Goal: Transaction & Acquisition: Obtain resource

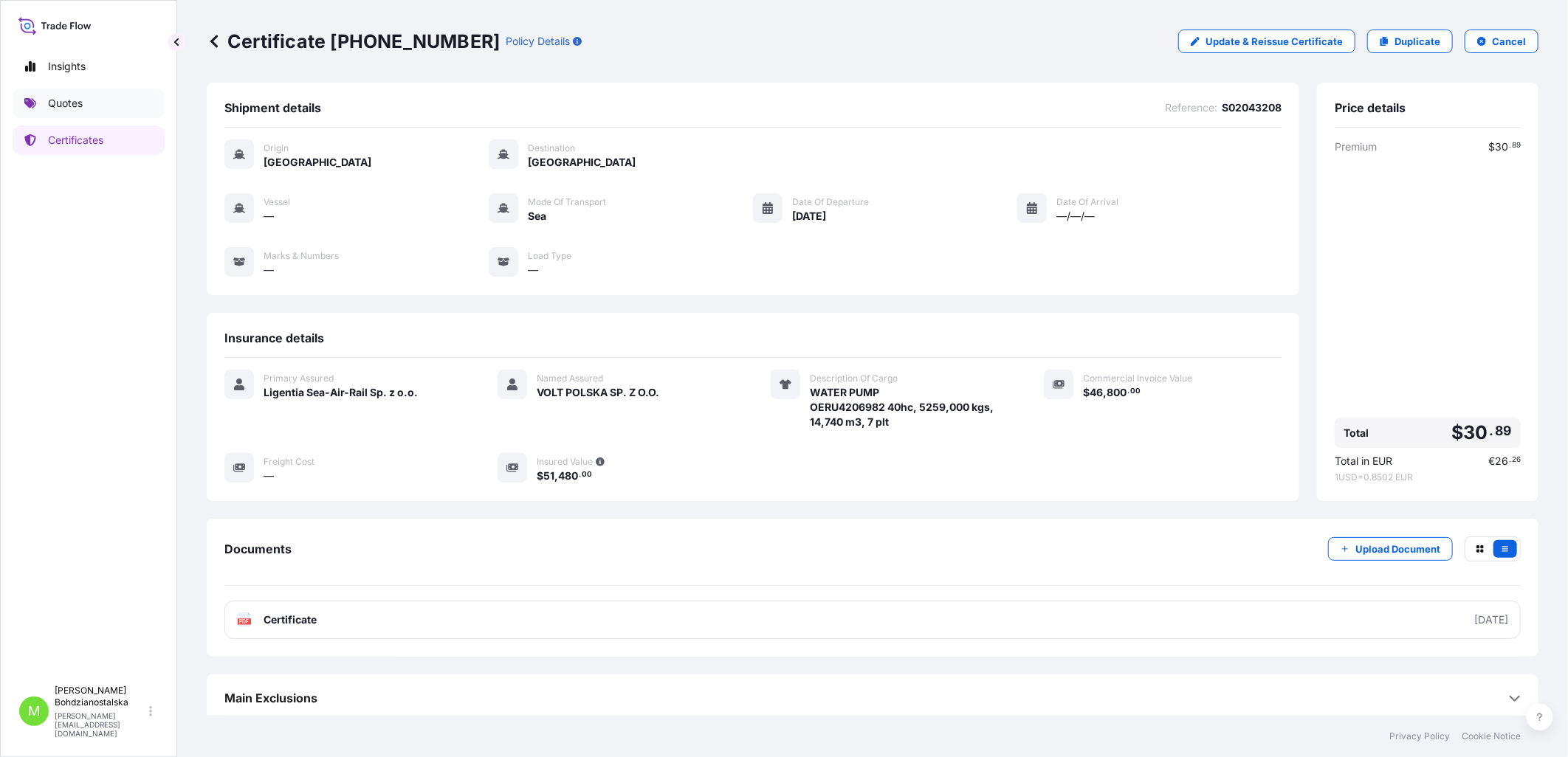
click at [91, 107] on link "Quotes" at bounding box center [89, 103] width 152 height 30
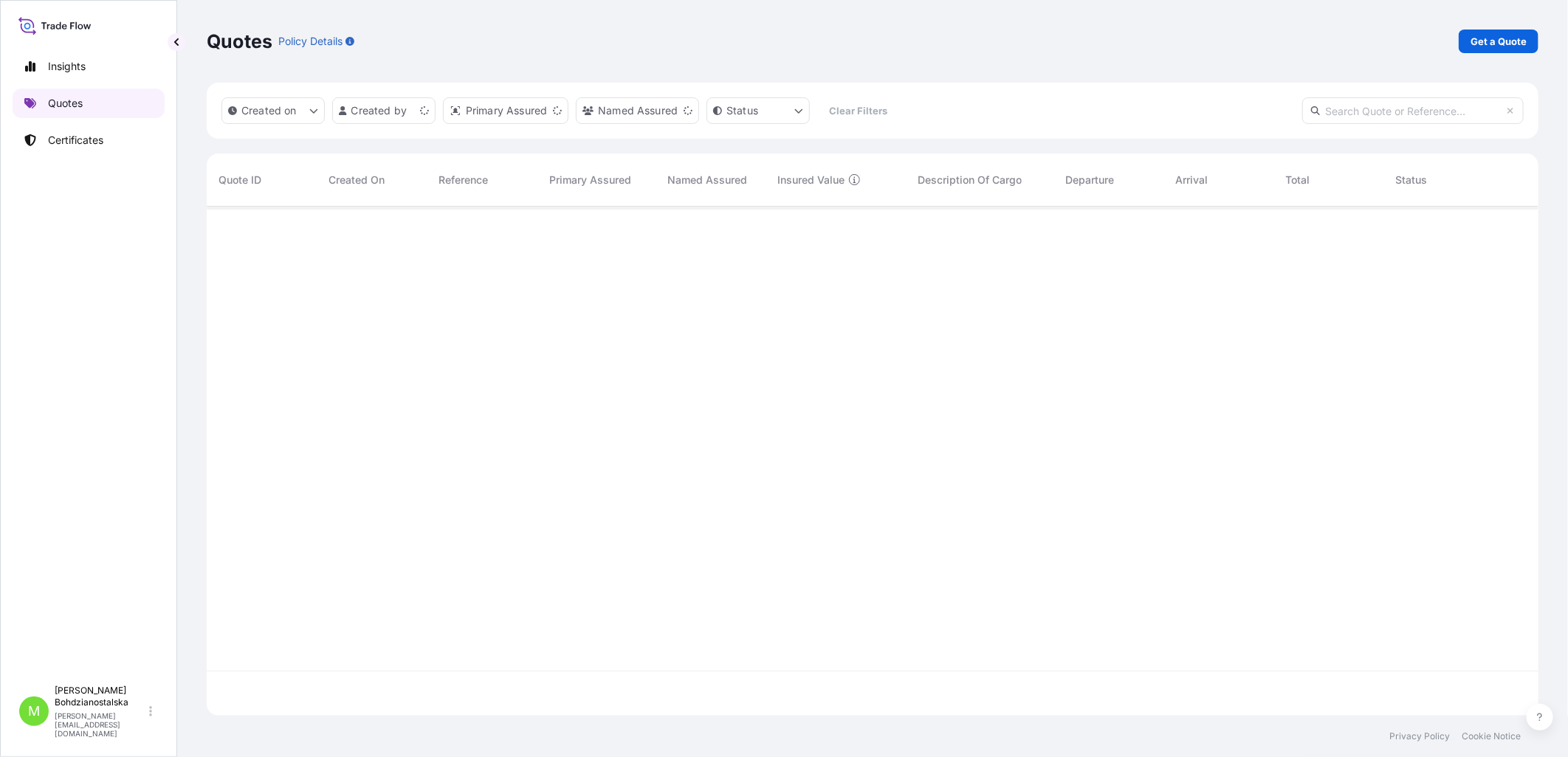
scroll to position [505, 1319]
click at [1251, 41] on p "Get a Quote" at bounding box center [1499, 41] width 56 height 15
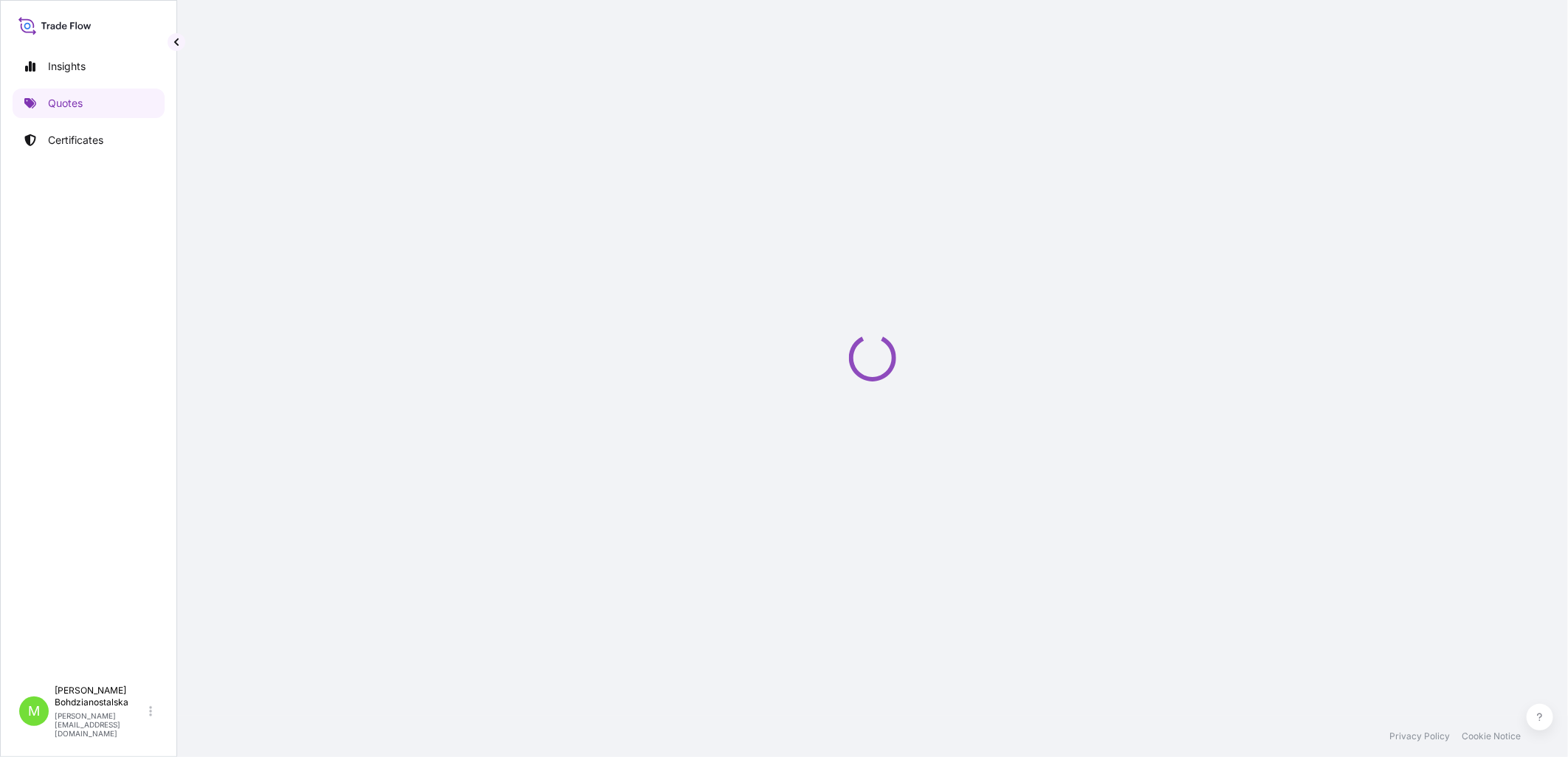
select select "Sea"
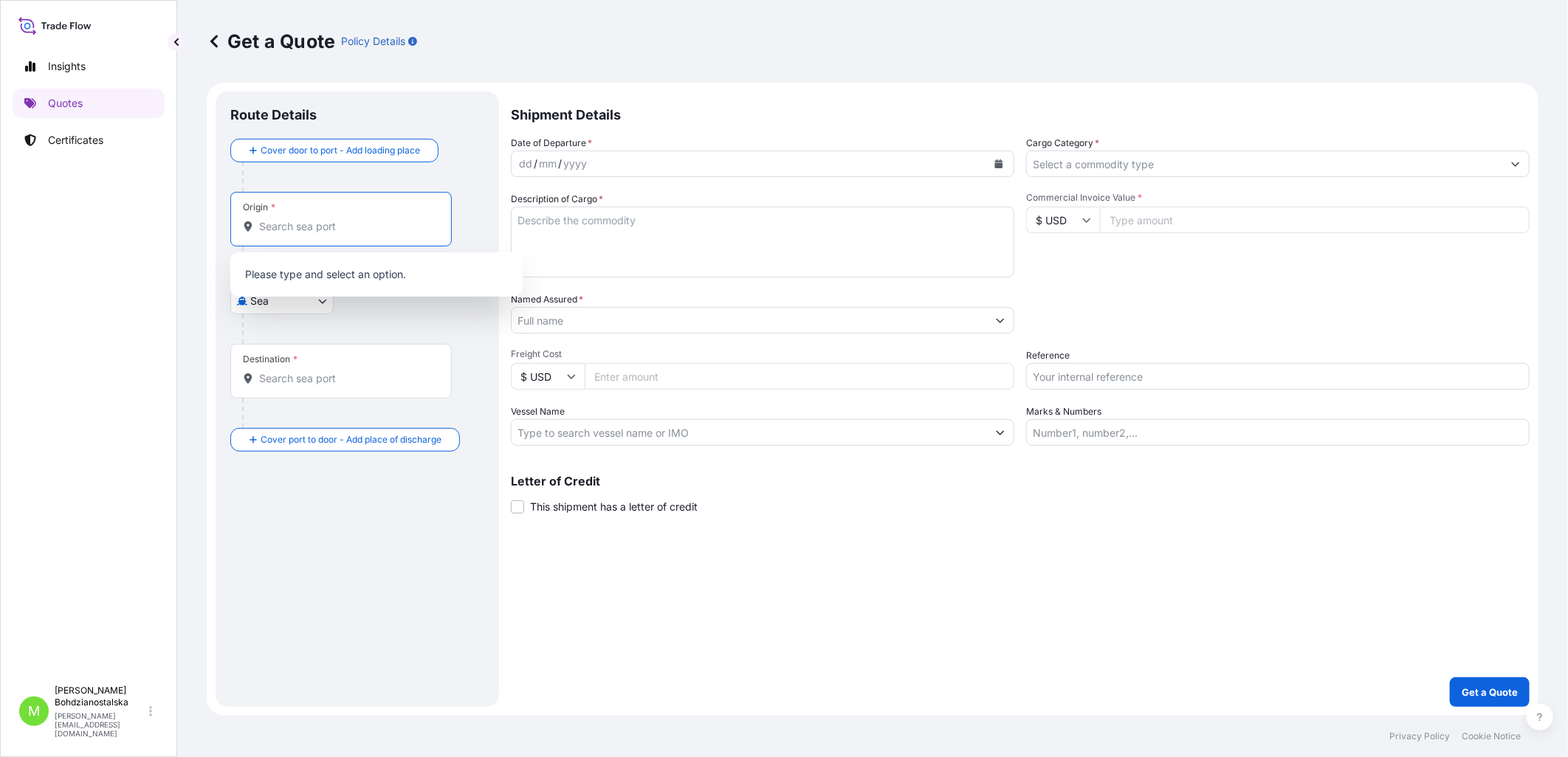
click at [286, 229] on input "Origin *" at bounding box center [346, 227] width 174 height 15
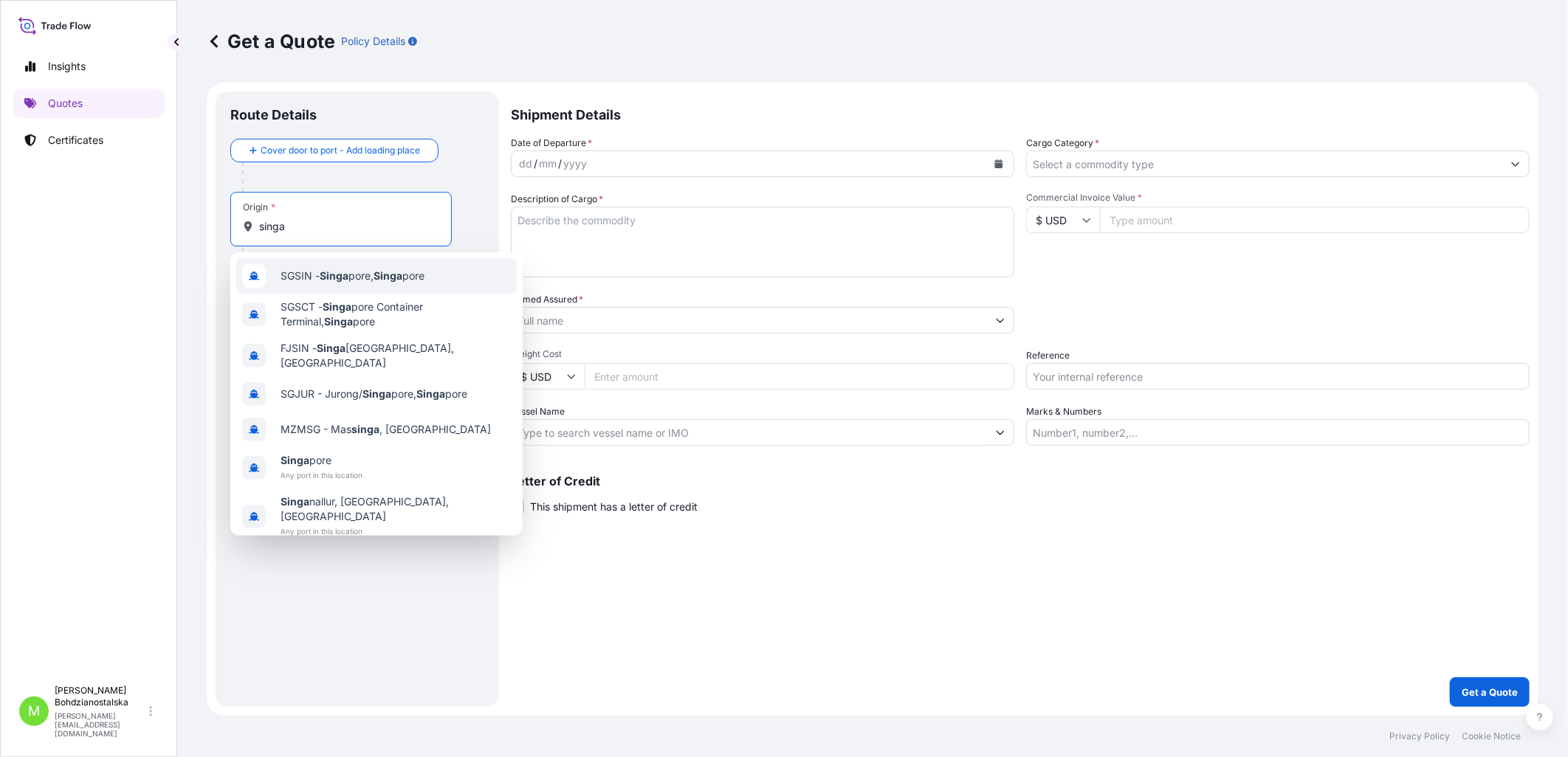
click at [351, 272] on span "SGSIN - Singa pore, Singa pore" at bounding box center [352, 276] width 144 height 15
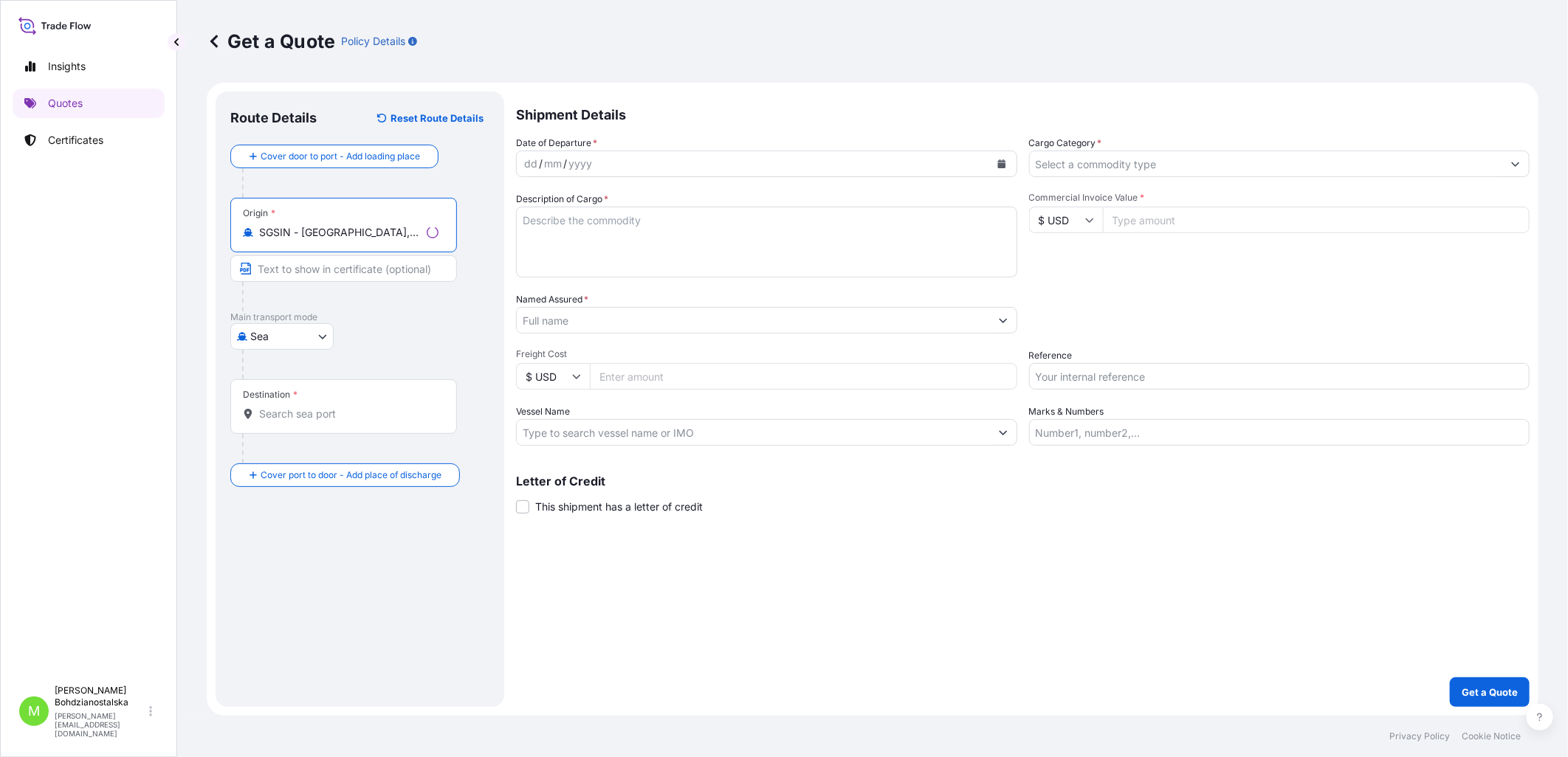
type input "SGSIN - [GEOGRAPHIC_DATA], [GEOGRAPHIC_DATA]"
click at [293, 419] on input "Destination *" at bounding box center [348, 414] width 179 height 15
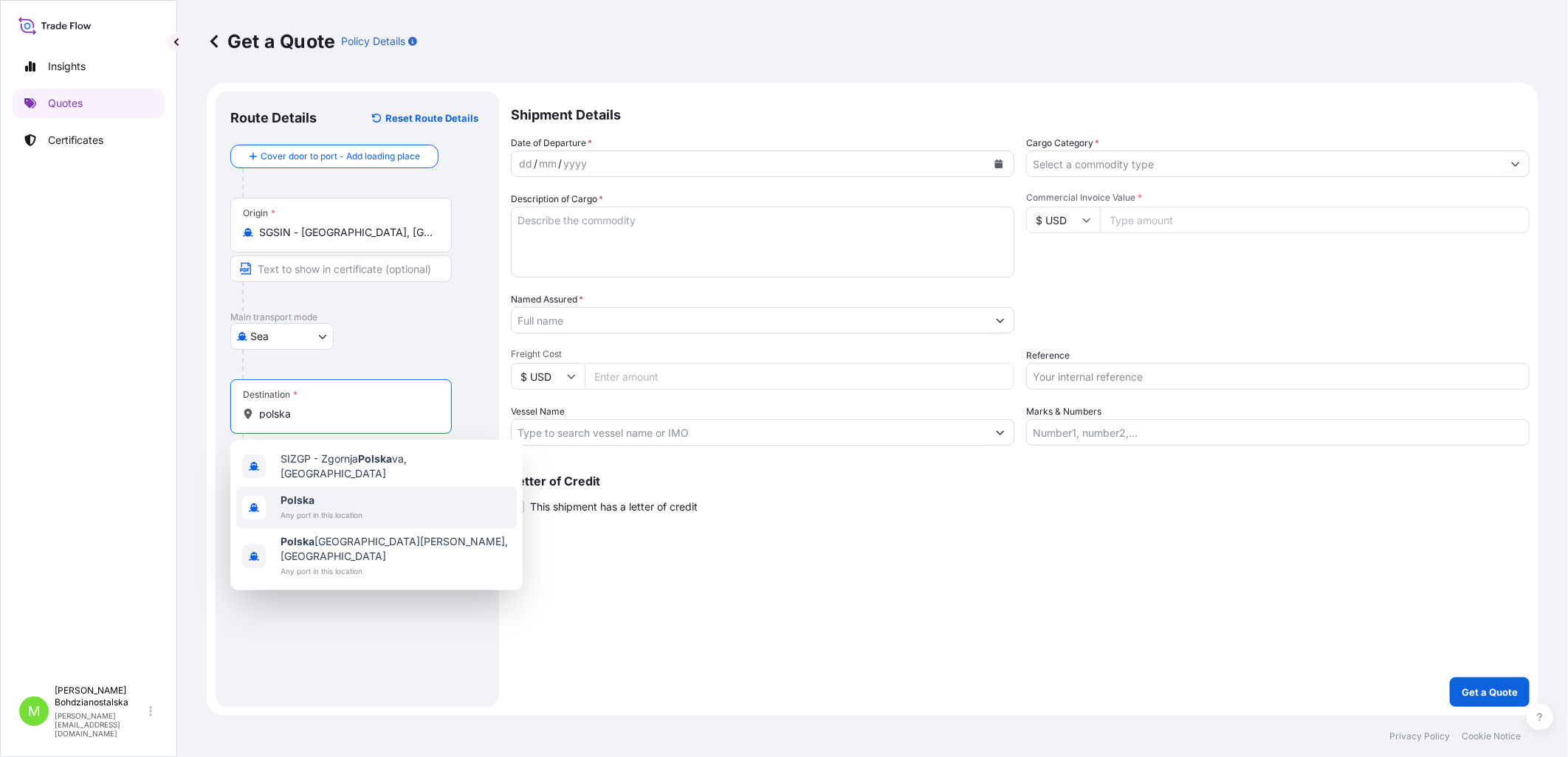
click at [315, 498] on span "Polska" at bounding box center [321, 500] width 82 height 15
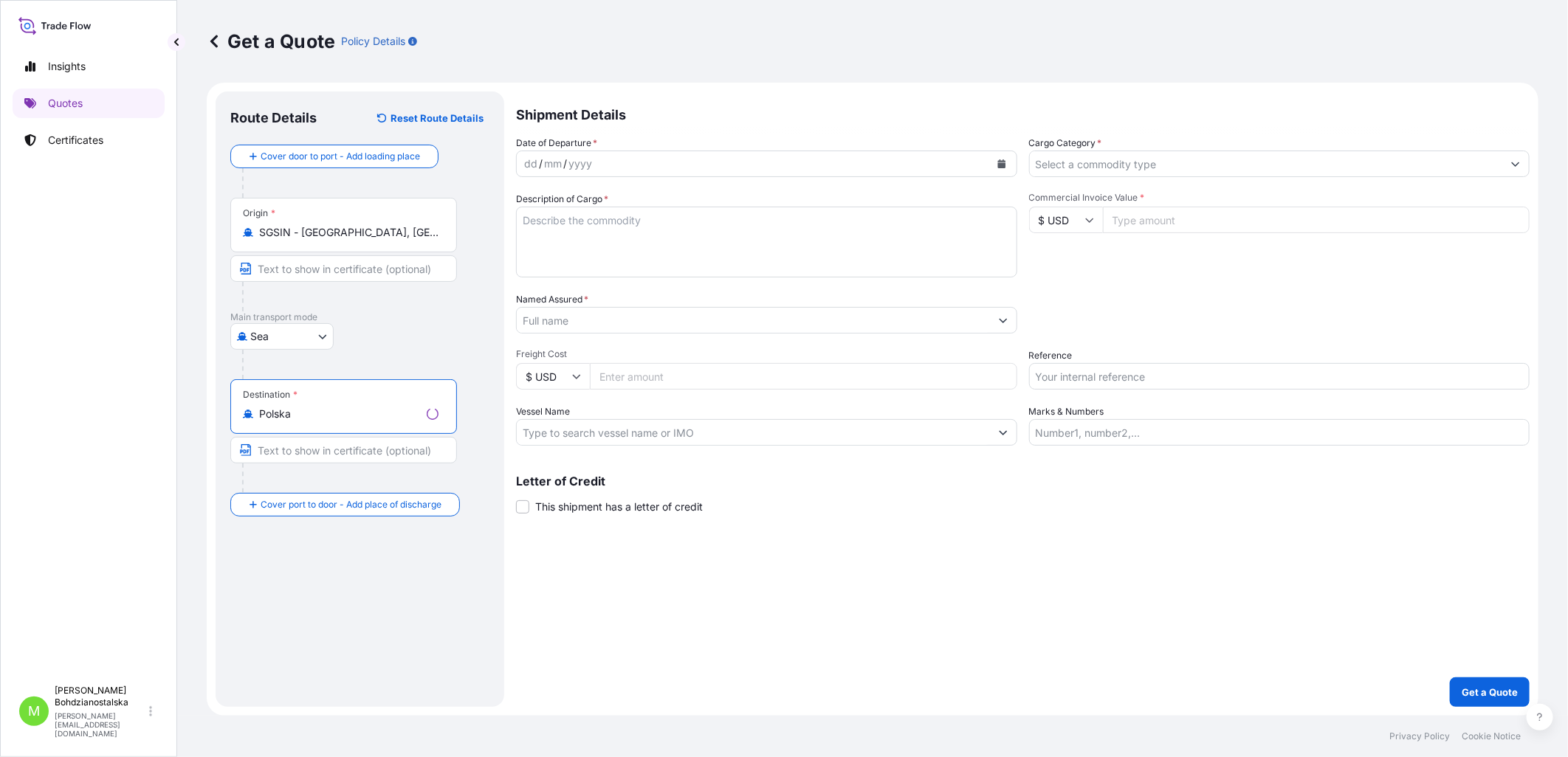
type input "Polska"
click at [520, 171] on div "dd" at bounding box center [526, 164] width 16 height 18
click at [523, 159] on div "dd" at bounding box center [526, 164] width 16 height 18
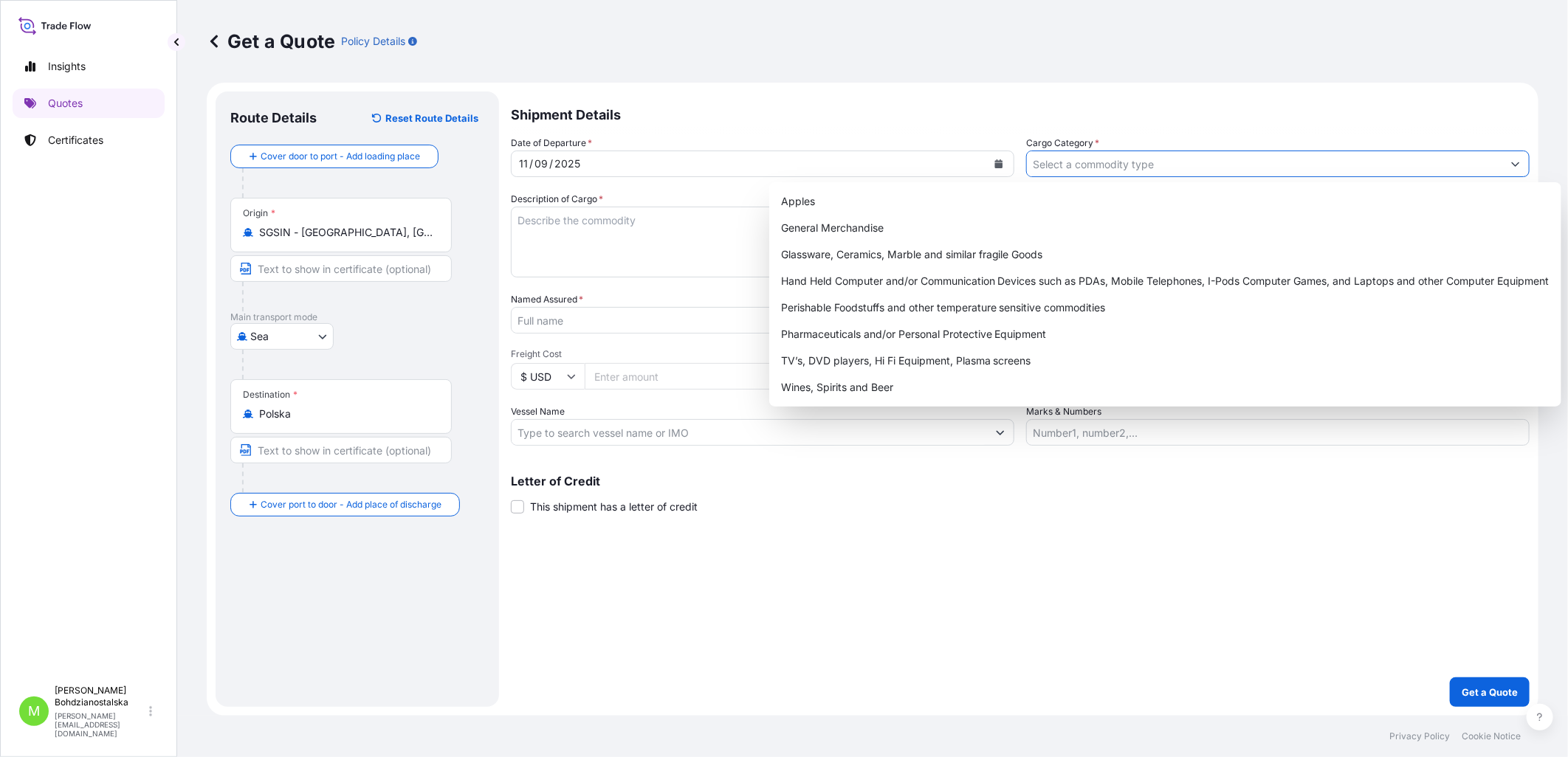
click at [1050, 171] on input "Cargo Category *" at bounding box center [1265, 164] width 475 height 27
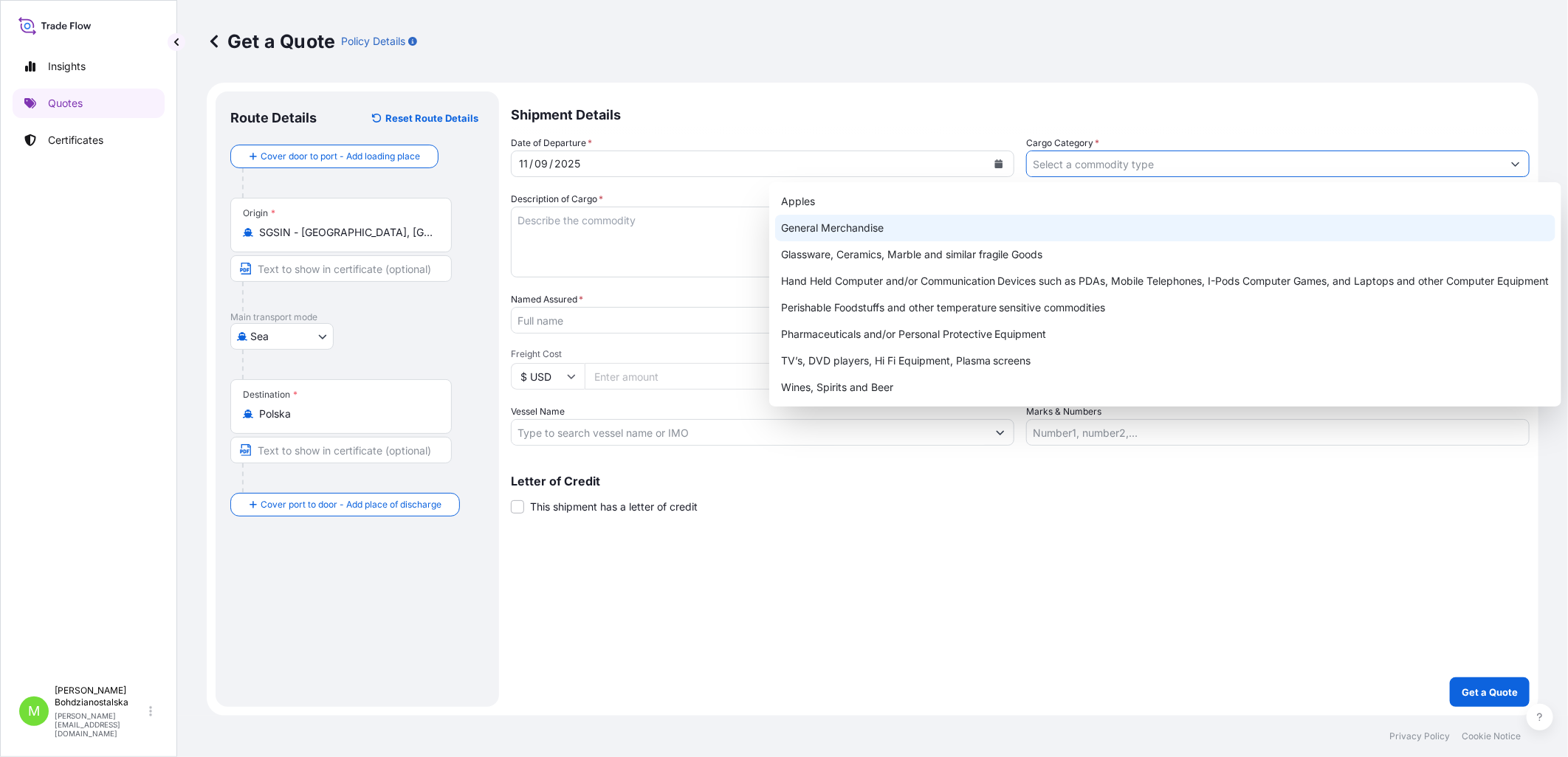
click at [923, 226] on div "General Merchandise" at bounding box center [1165, 228] width 780 height 27
type input "General Merchandise"
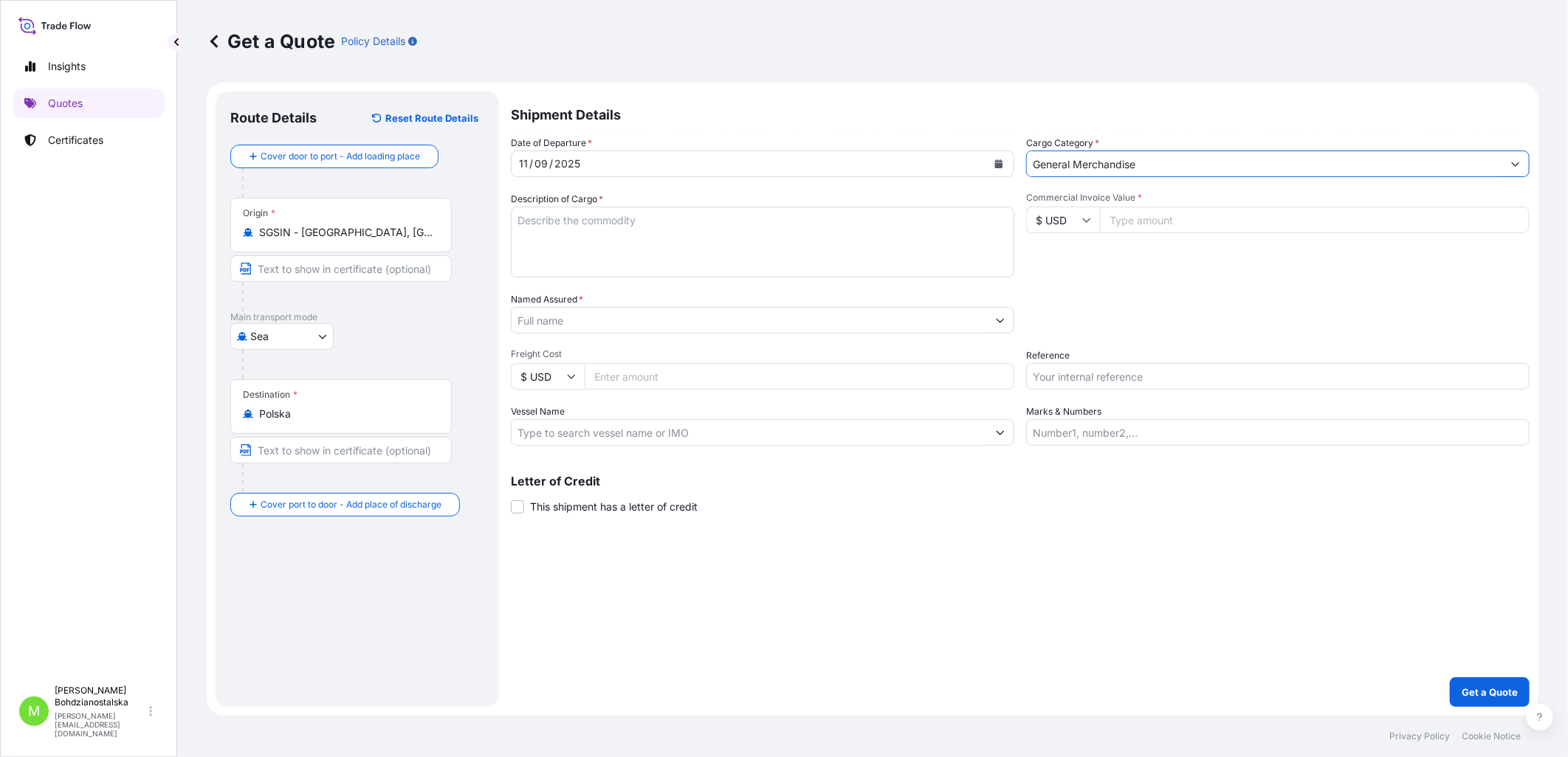
click at [568, 238] on textarea "Description of Cargo *" at bounding box center [763, 242] width 503 height 71
click at [619, 238] on textarea "Description of Cargo *" at bounding box center [763, 242] width 503 height 71
paste textarea "BICYCLE PARTS"
click at [529, 239] on textarea "BICYCLE PARTS" at bounding box center [763, 242] width 503 height 71
paste textarea "TGBU7960502"
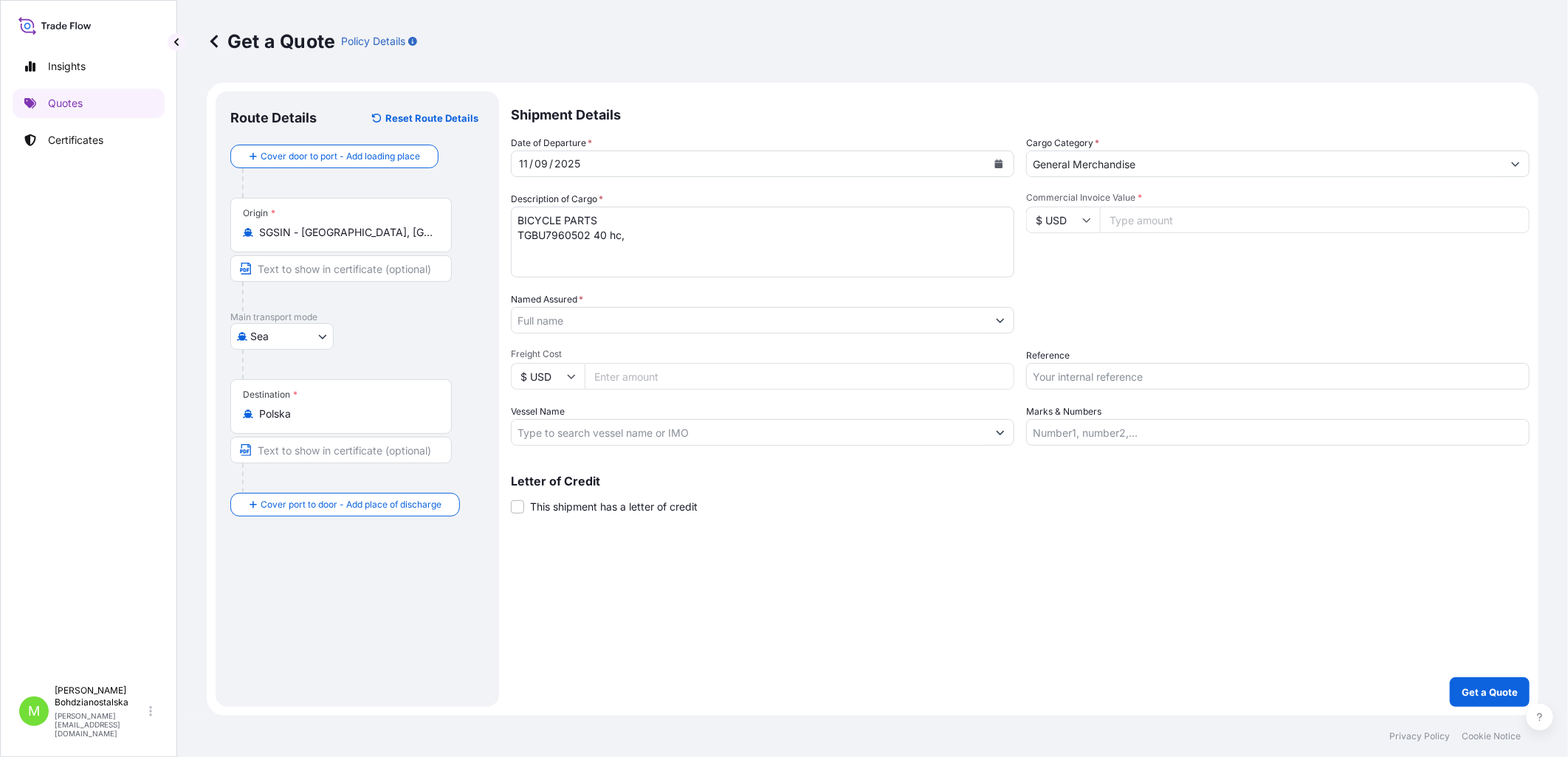
click at [676, 249] on textarea "BICYCLE PARTS TGBU7960502 40 hc," at bounding box center [763, 242] width 503 height 71
paste textarea "7453,540"
click at [525, 252] on textarea "BICYCLE PARTS TGBU7960502 40 hc, 7453,540 kgs, 54,491 m3, 107 pkg" at bounding box center [763, 242] width 503 height 71
paste textarea "TCNU6270816"
click at [645, 244] on textarea "BICYCLE PARTS TGBU7960502 40 hc, 7453,540 kgs, 54,491 m3, 107 pkg TCNU6270816 4…" at bounding box center [763, 242] width 503 height 71
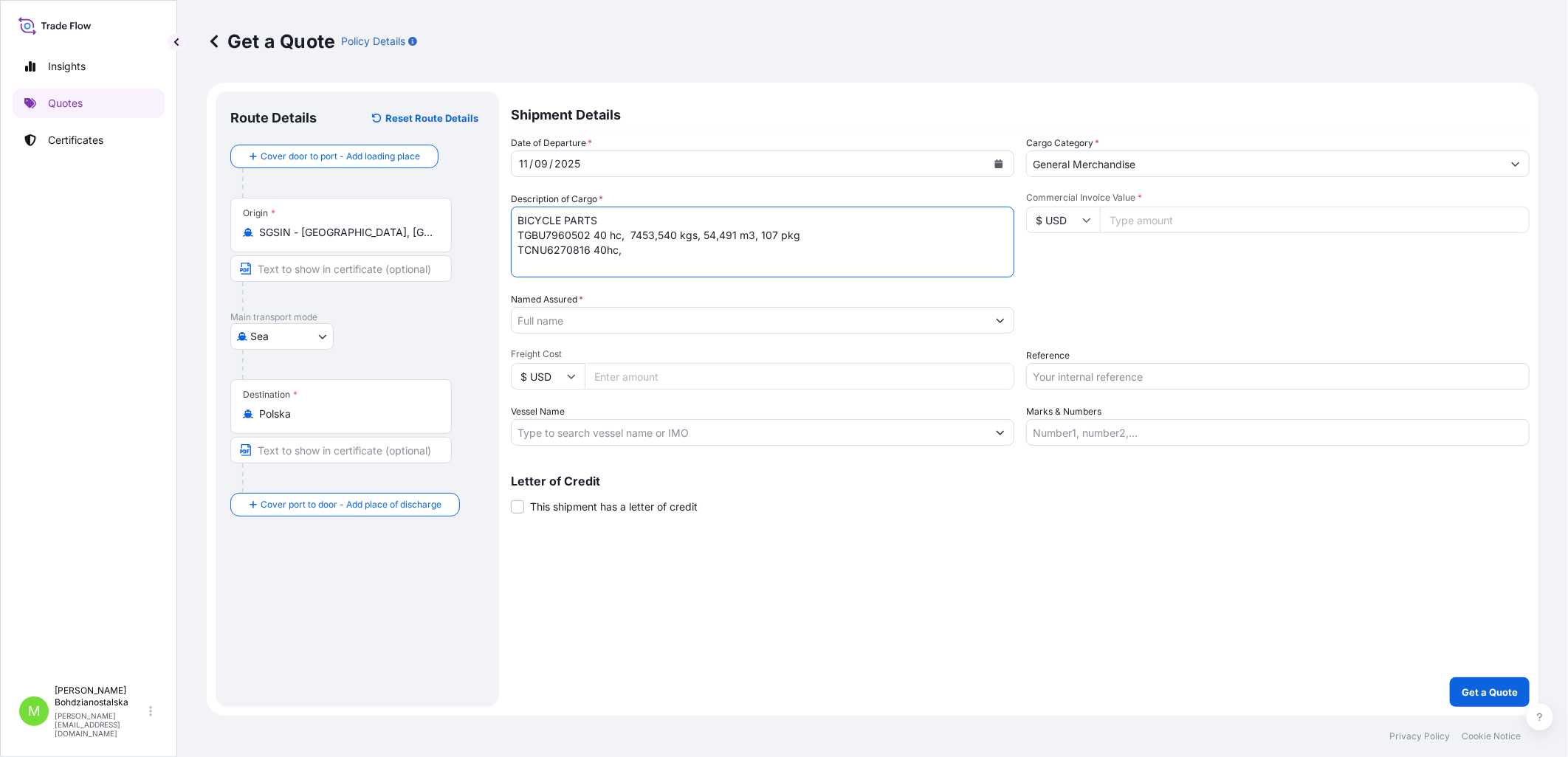
paste textarea "10765,030"
click at [726, 254] on textarea "BICYCLE PARTS TGBU7960502 40 hc, 7453,540 kgs, 54,491 m3, 107 pkg TCNU6270816 4…" at bounding box center [763, 242] width 503 height 71
paste textarea "36,115"
click at [536, 262] on textarea "BICYCLE PARTS TGBU7960502 40 hc, 7453,540 kgs, 54,491 m3, 107 pkg TCNU6270816 4…" at bounding box center [763, 242] width 503 height 71
paste textarea "OOCU8458388"
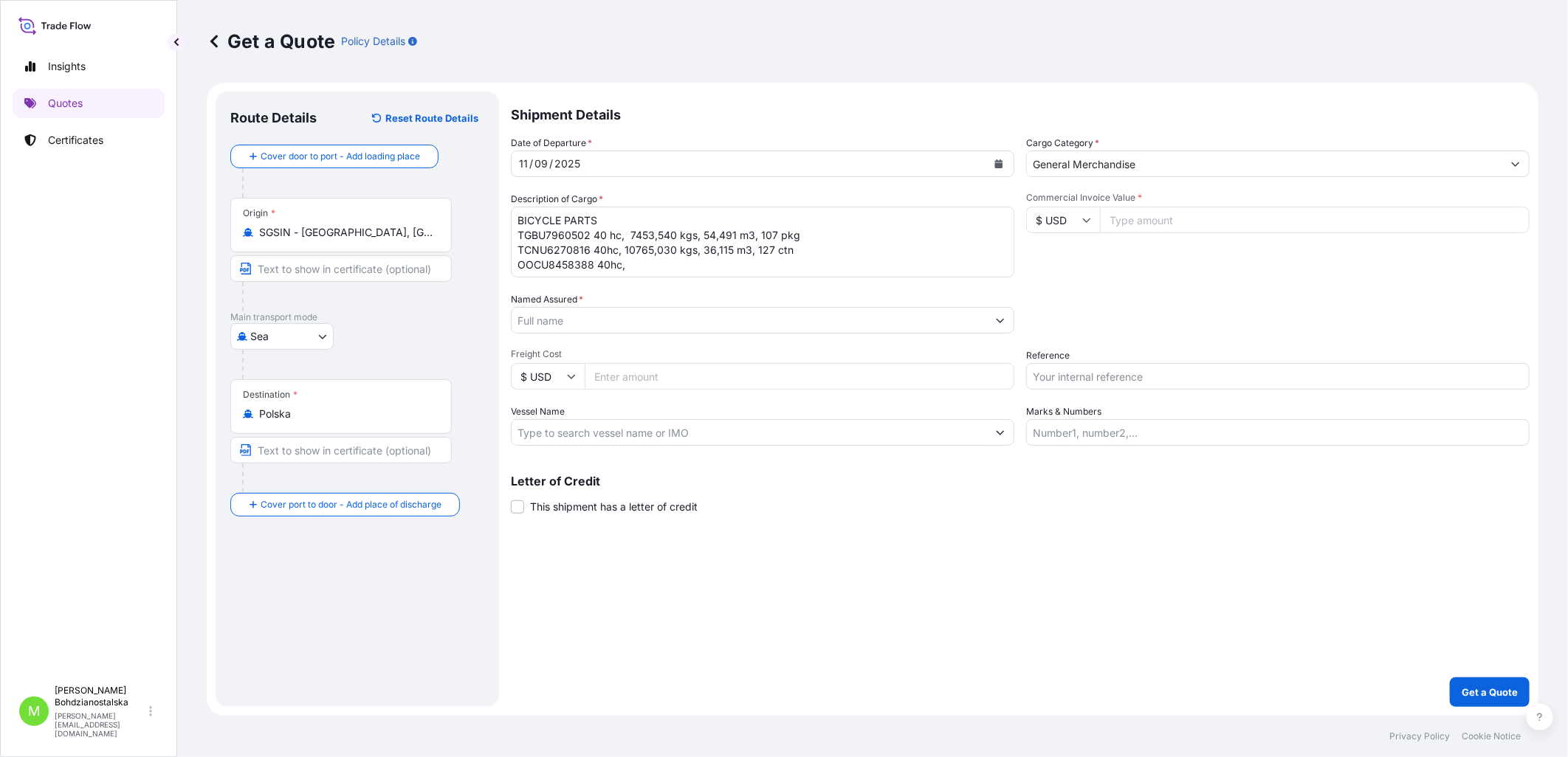
click at [646, 259] on textarea "BICYCLE PARTS TGBU7960502 40 hc, 7453,540 kgs, 54,491 m3, 107 pkg TCNU6270816 4…" at bounding box center [763, 242] width 503 height 71
paste textarea "7489,090"
click at [727, 266] on textarea "BICYCLE PARTS TGBU7960502 40 hc, 7453,540 kgs, 54,491 m3, 107 pkg TCNU6270816 4…" at bounding box center [763, 242] width 503 height 71
paste textarea "53,282"
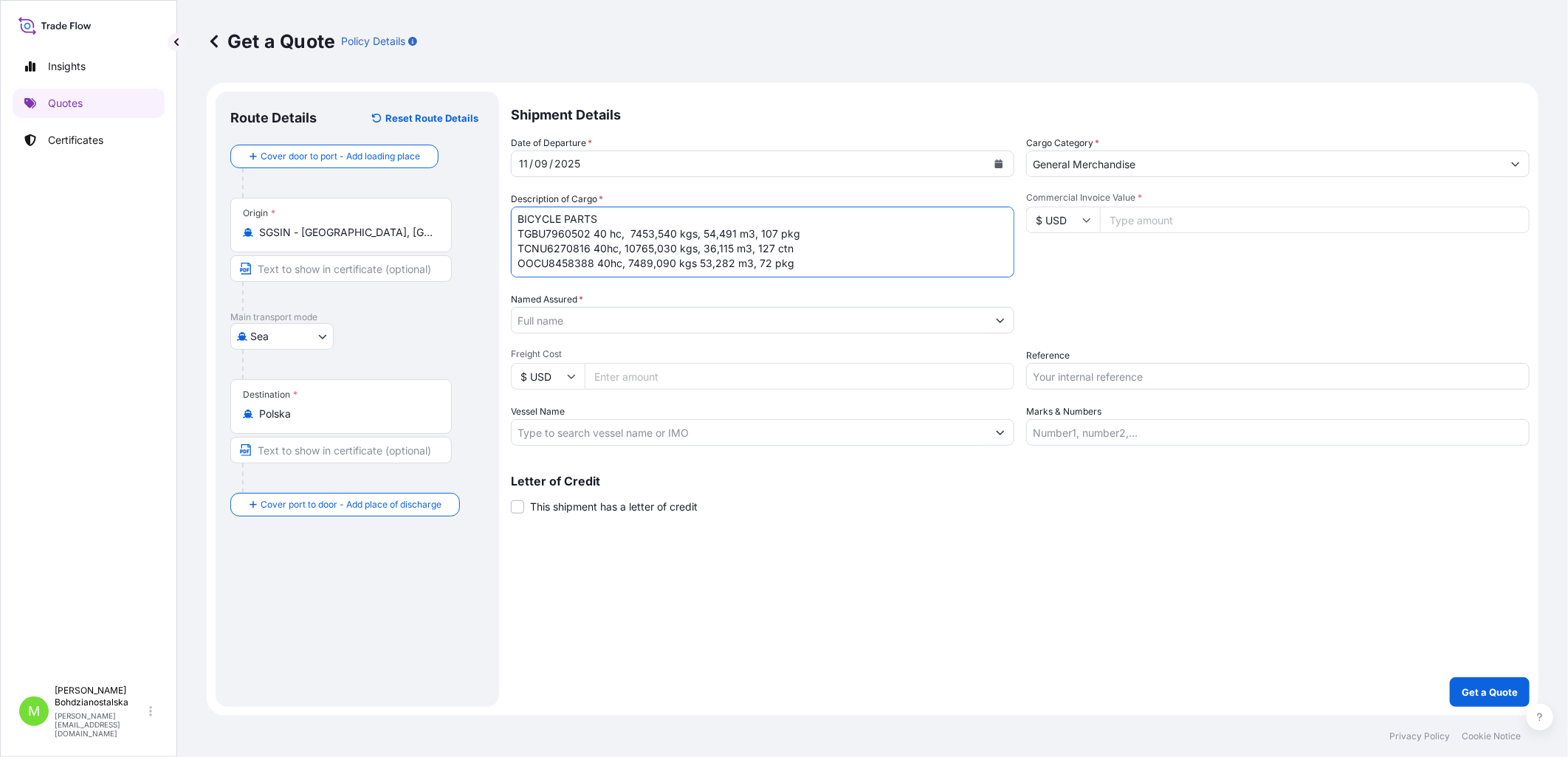
click at [534, 269] on textarea "BICYCLE PARTS TGBU7960502 40 hc, 7453,540 kgs, 54,491 m3, 107 pkg TCNU6270816 4…" at bounding box center [763, 242] width 503 height 71
paste textarea "CSNU7551664"
click at [641, 273] on textarea "BICYCLE PARTS TGBU7960502 40 hc, 7453,540 kgs, 54,491 m3, 107 pkg TCNU6270816 4…" at bounding box center [763, 242] width 503 height 71
paste textarea "17969,690"
click at [724, 269] on textarea "BICYCLE PARTS TGBU7960502 40 hc, 7453,540 kgs, 54,491 m3, 107 pkg TCNU6270816 4…" at bounding box center [763, 242] width 503 height 71
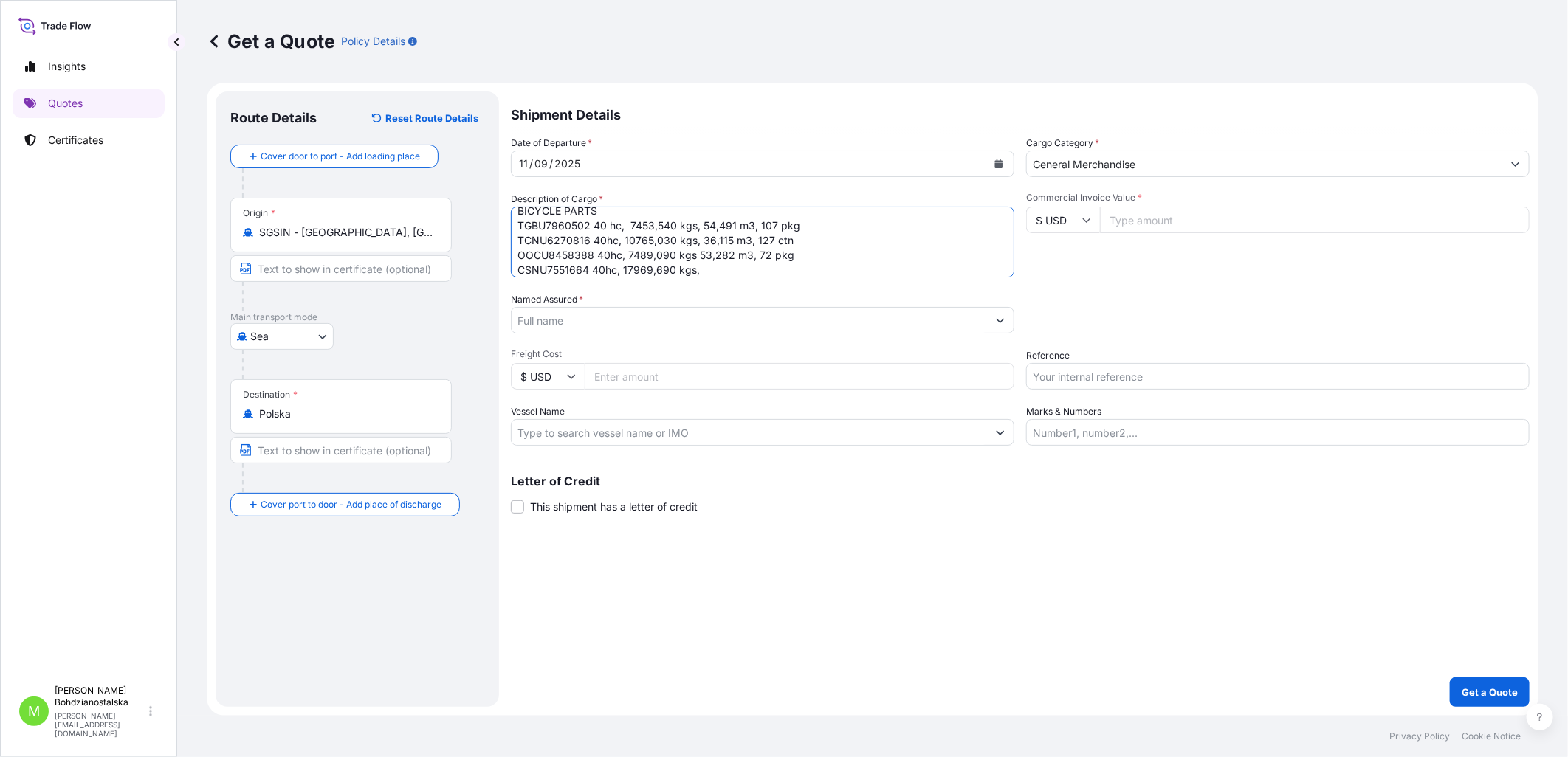
paste textarea "51,421"
click at [1029, 647] on div "Shipment Details Date of Departure * [DATE] Cargo Category * General Merchandis…" at bounding box center [1020, 399] width 1019 height 615
click at [822, 277] on textarea "BICYCLE PARTS TGBU7960502 40 hc, 7453,540 kgs, 54,491 m3, 107 pkg TCNU6270816 4…" at bounding box center [763, 242] width 503 height 71
paste textarea "210914USD"
click at [795, 245] on textarea "BICYCLE PARTS TGBU7960502 40 hc, 7453,540 kgs, 54,491 m3, 107 pkg TCNU6270816 4…" at bounding box center [763, 242] width 503 height 71
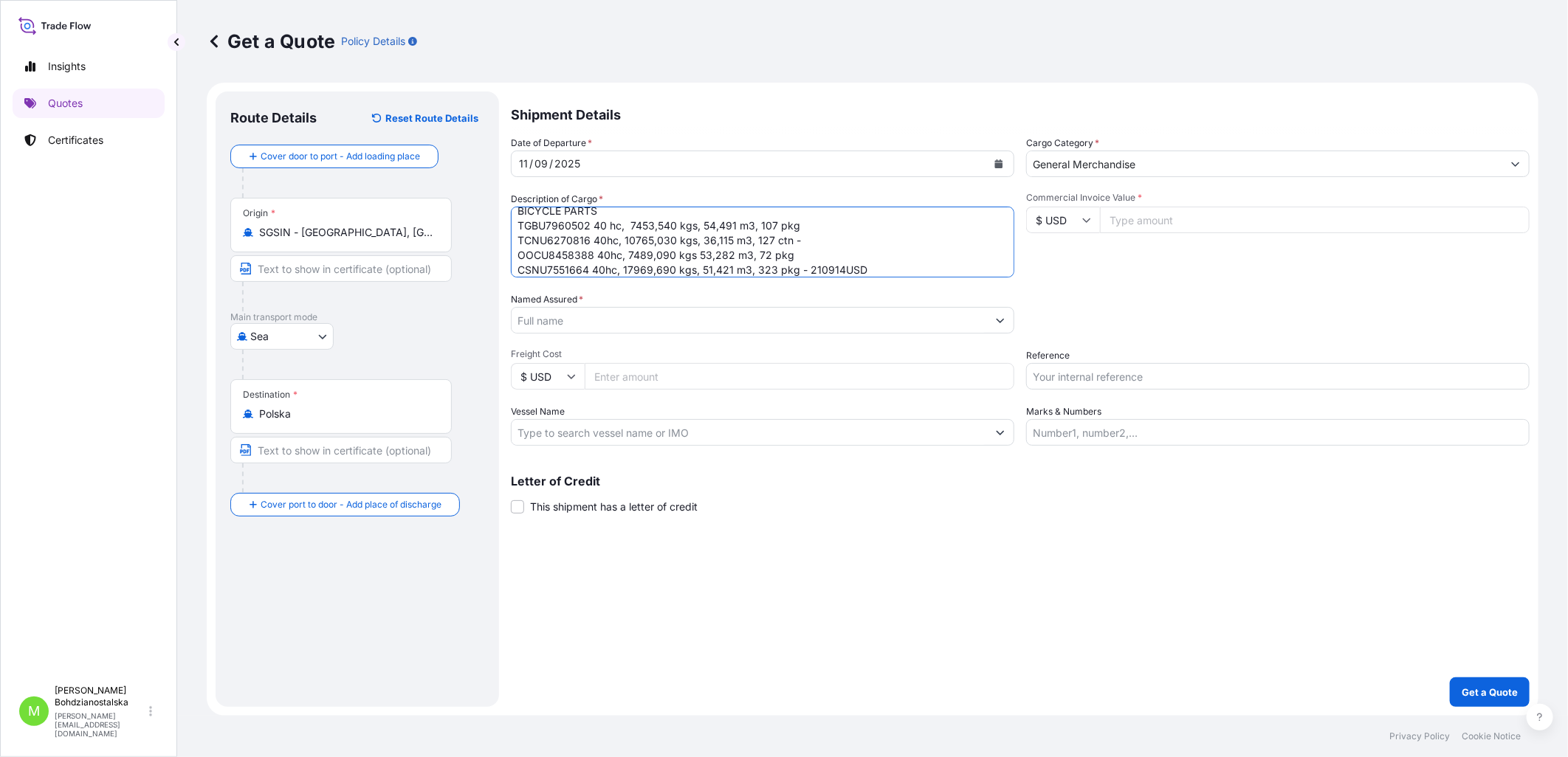
paste textarea "75229 USD"
click at [811, 254] on textarea "BICYCLE PARTS TGBU7960502 40 hc, 7453,540 kgs, 54,491 m3, 107 pkg TCNU6270816 4…" at bounding box center [763, 242] width 503 height 71
paste textarea "150340,2USD"
click at [840, 234] on textarea "BICYCLE PARTS TGBU7960502 40 hc, 7453,540 kgs, 54,491 m3, 107 pkg TCNU6270816 4…" at bounding box center [763, 242] width 503 height 71
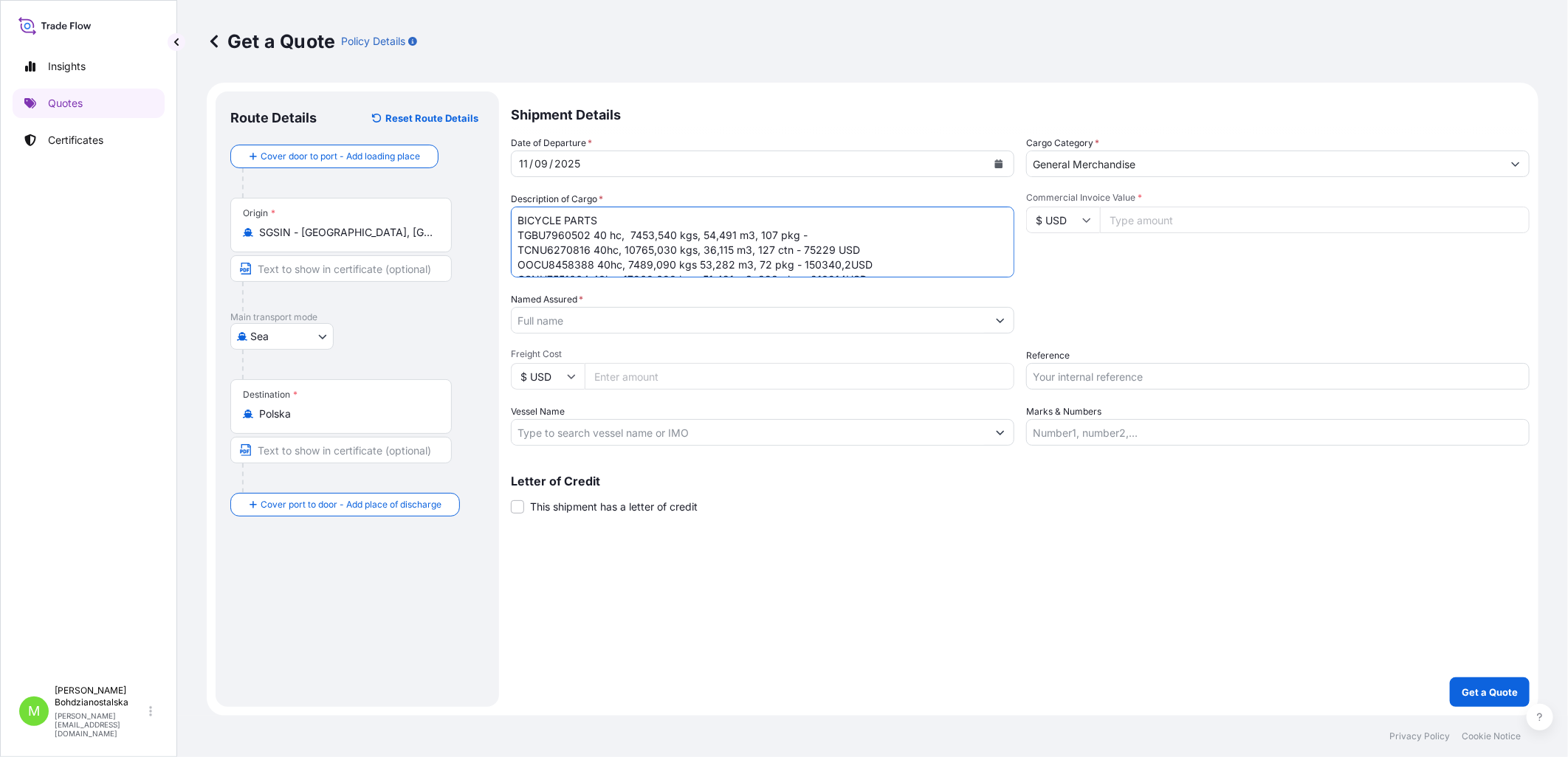
paste textarea "138641,8 USD"
type textarea "BICYCLE PARTS TGBU7960502 40 hc, 7453,540 kgs, 54,491 m3, 107 pkg - 138641,8 US…"
click at [1135, 221] on input "Commercial Invoice Value *" at bounding box center [1315, 220] width 430 height 27
type input "575124.80"
click at [500, 319] on form "Route Details Reset Route Details Cover door to port - Add loading place Place …" at bounding box center [873, 399] width 1332 height 633
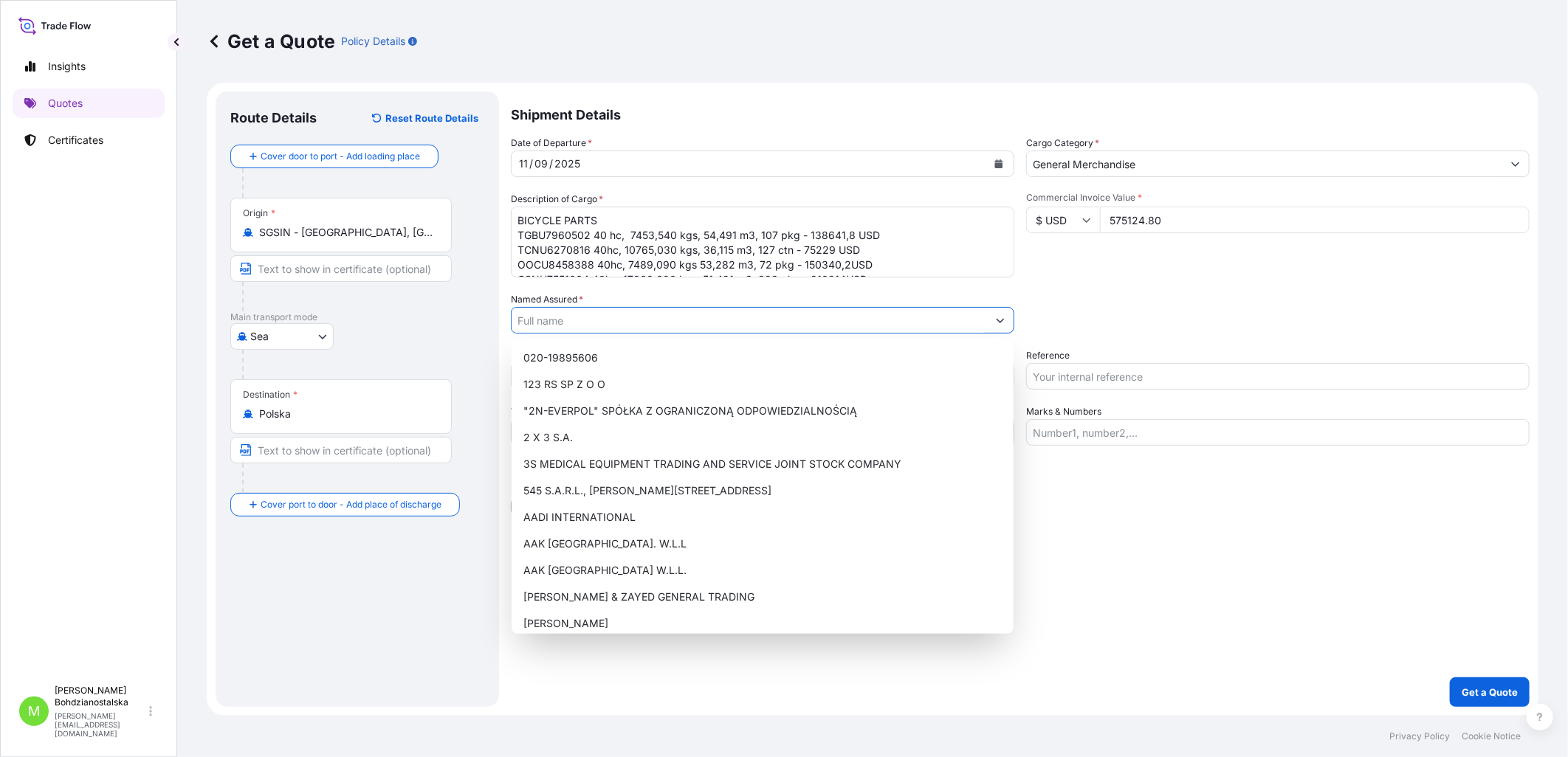
click at [520, 311] on input "Named Assured *" at bounding box center [749, 320] width 475 height 27
click at [539, 329] on input "Named Assured *" at bounding box center [749, 320] width 475 height 27
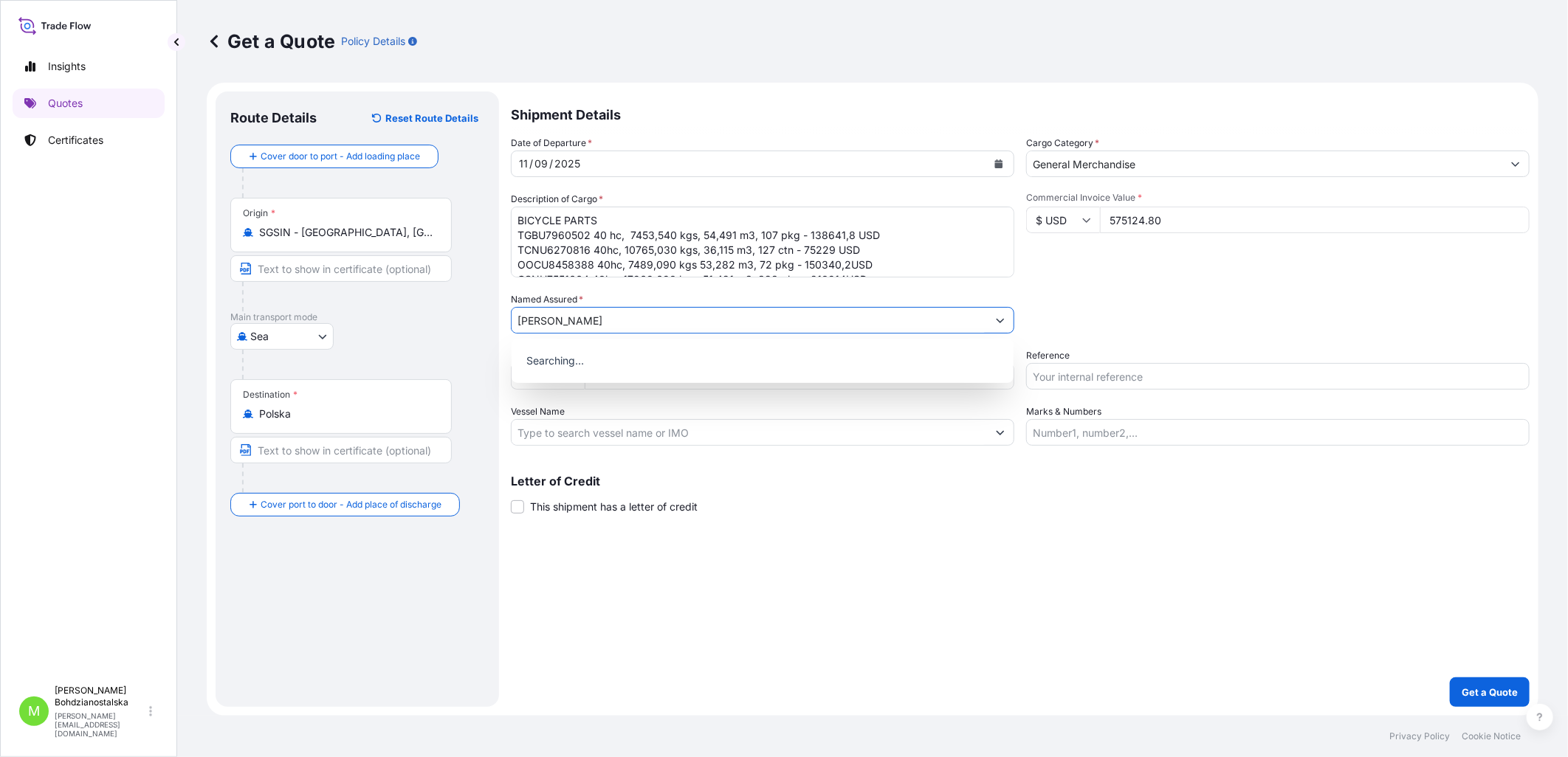
type input "trans"
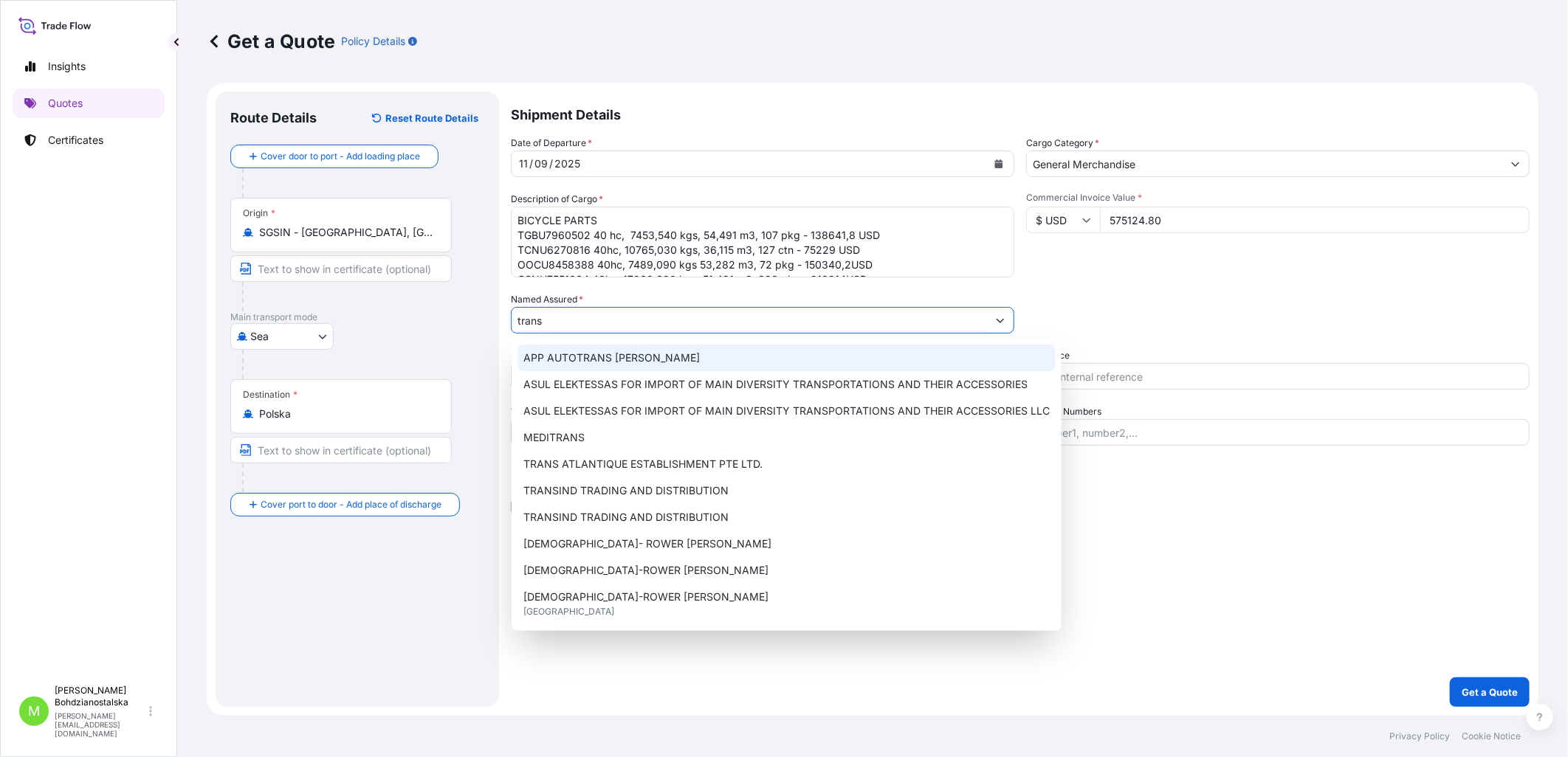
drag, startPoint x: 563, startPoint y: 328, endPoint x: 422, endPoint y: 304, distance: 143.0
click at [422, 304] on form "Route Details Reset Route Details Cover door to port - Add loading place Place …" at bounding box center [873, 399] width 1332 height 633
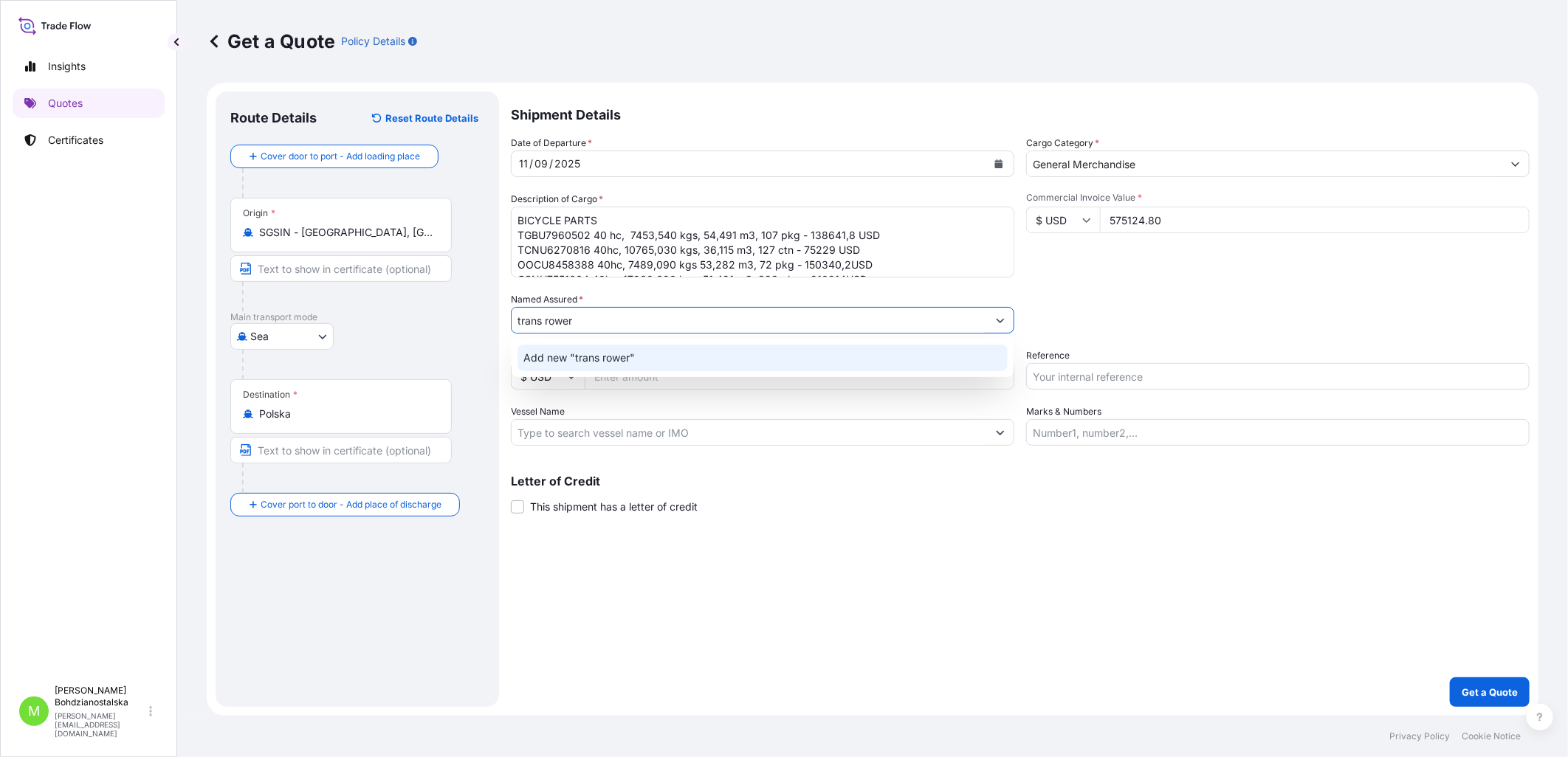
type input "trans rower"
drag, startPoint x: 1075, startPoint y: 566, endPoint x: 1056, endPoint y: 554, distance: 22.5
click at [1073, 567] on div "Shipment Details Date of Departure * [DATE] Cargo Category * General Merchandis…" at bounding box center [1020, 399] width 1019 height 615
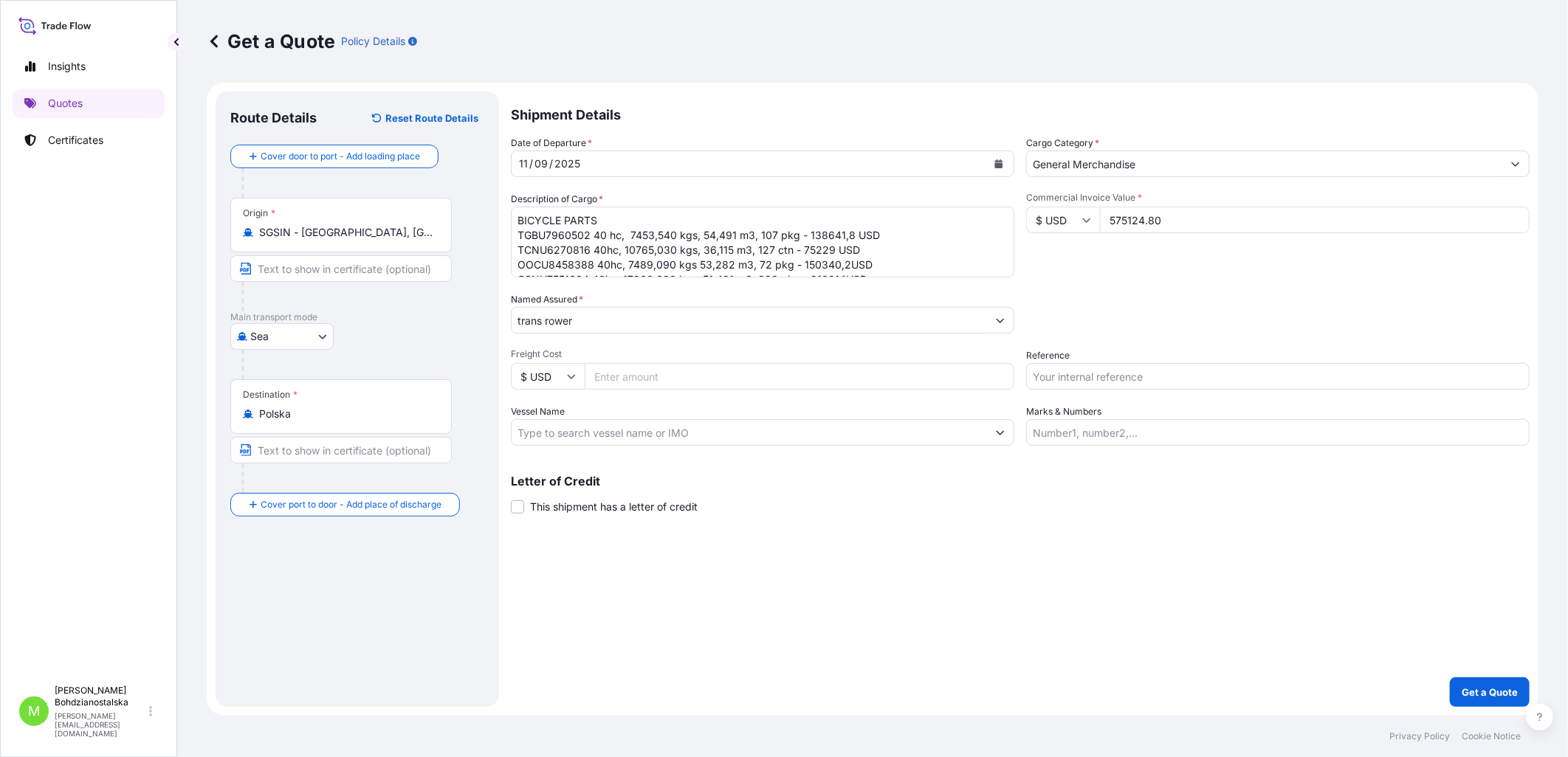
click at [591, 319] on input "trans rower" at bounding box center [749, 320] width 475 height 27
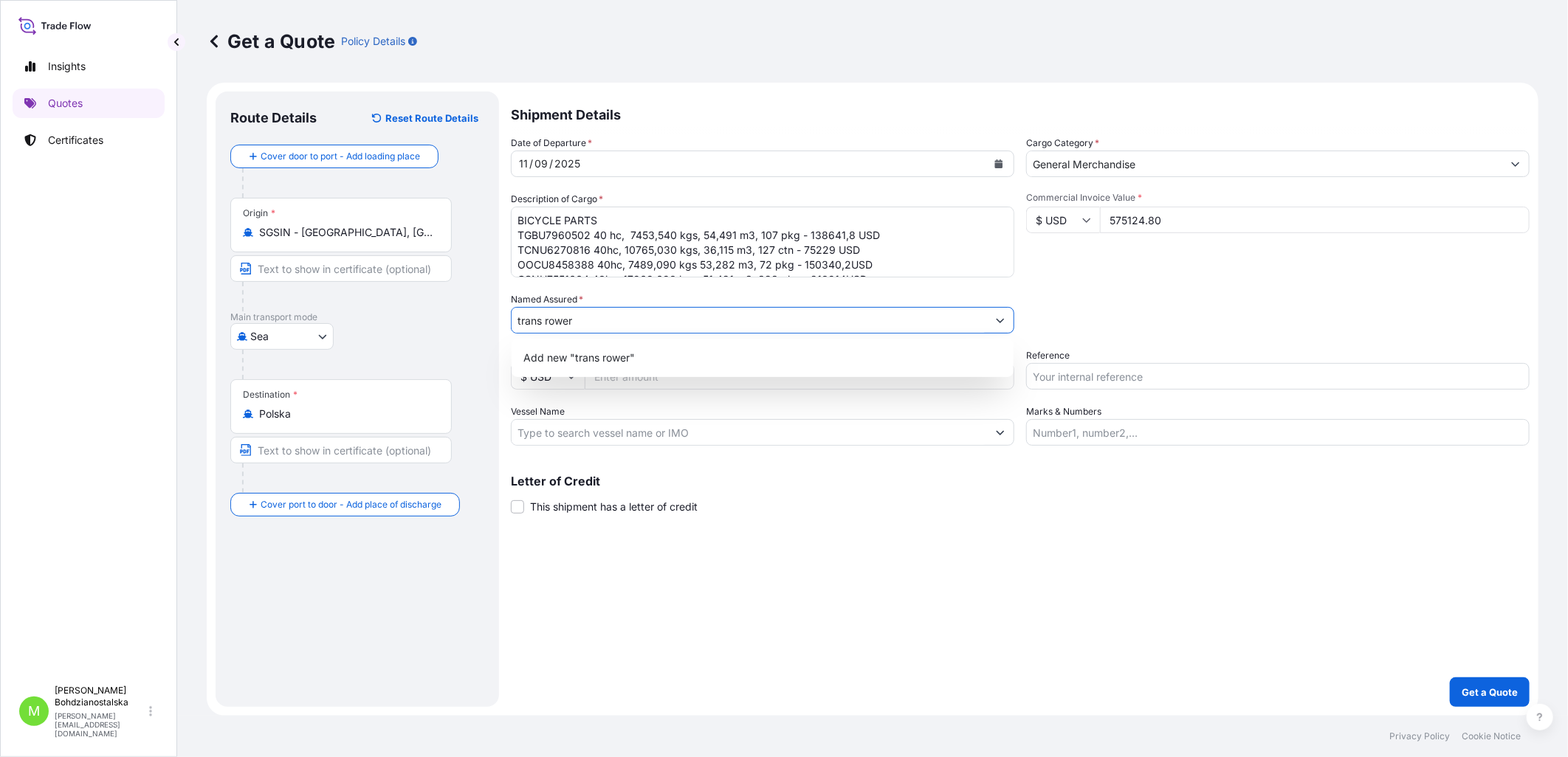
drag, startPoint x: 591, startPoint y: 319, endPoint x: 408, endPoint y: 305, distance: 183.5
click at [408, 305] on form "Route Details Reset Route Details Cover door to port - Add loading place Place …" at bounding box center [873, 399] width 1332 height 633
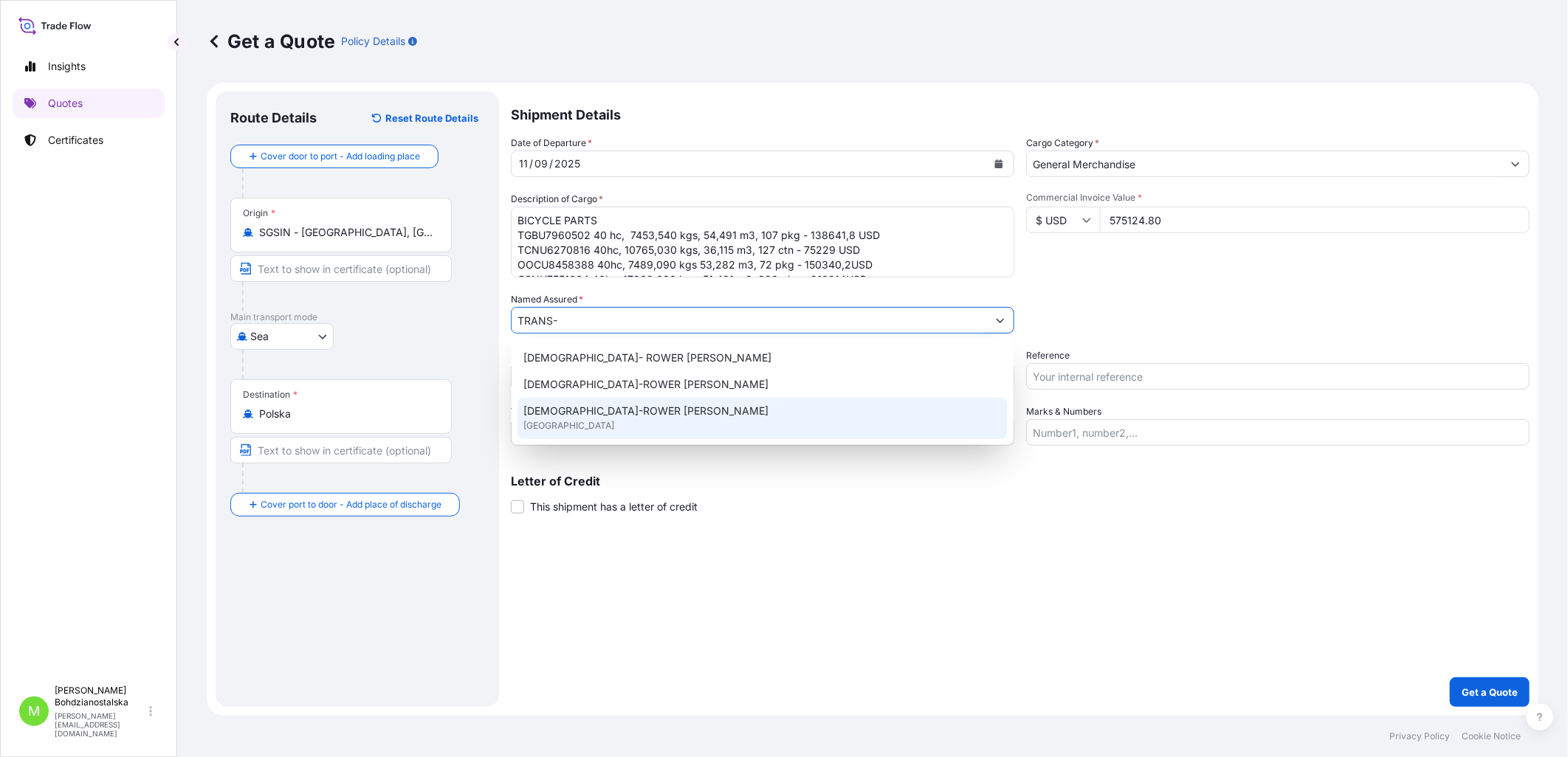
click at [608, 416] on span "[DEMOGRAPHIC_DATA]-ROWER [PERSON_NAME]" at bounding box center [646, 411] width 245 height 15
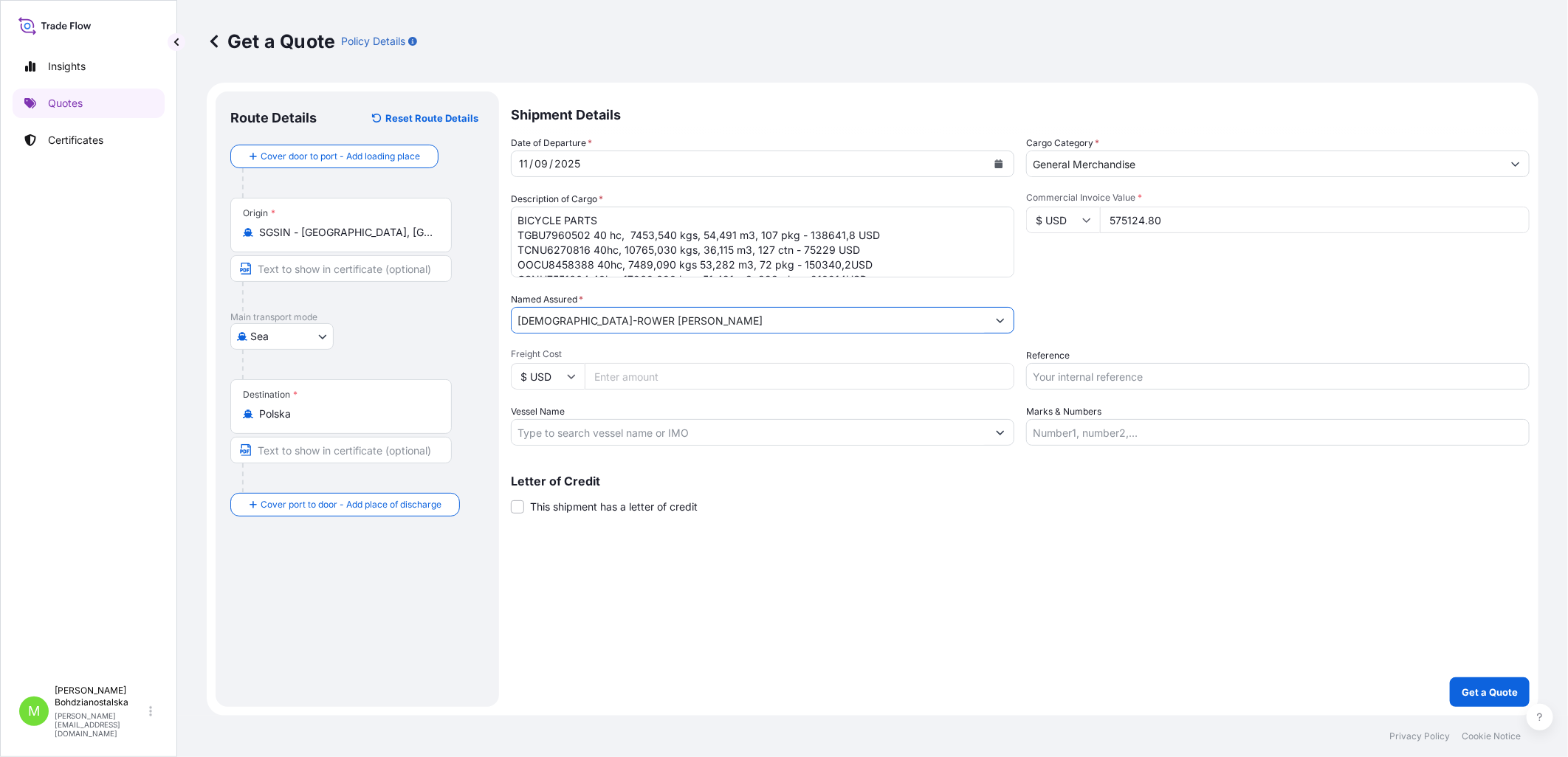
type input "[DEMOGRAPHIC_DATA]-ROWER [PERSON_NAME]"
click at [1079, 376] on input "Reference" at bounding box center [1278, 376] width 503 height 27
type input "s"
type input "S02033732"
click at [1028, 626] on div "Shipment Details Date of Departure * [DATE] Cargo Category * General Merchandis…" at bounding box center [1020, 399] width 1019 height 615
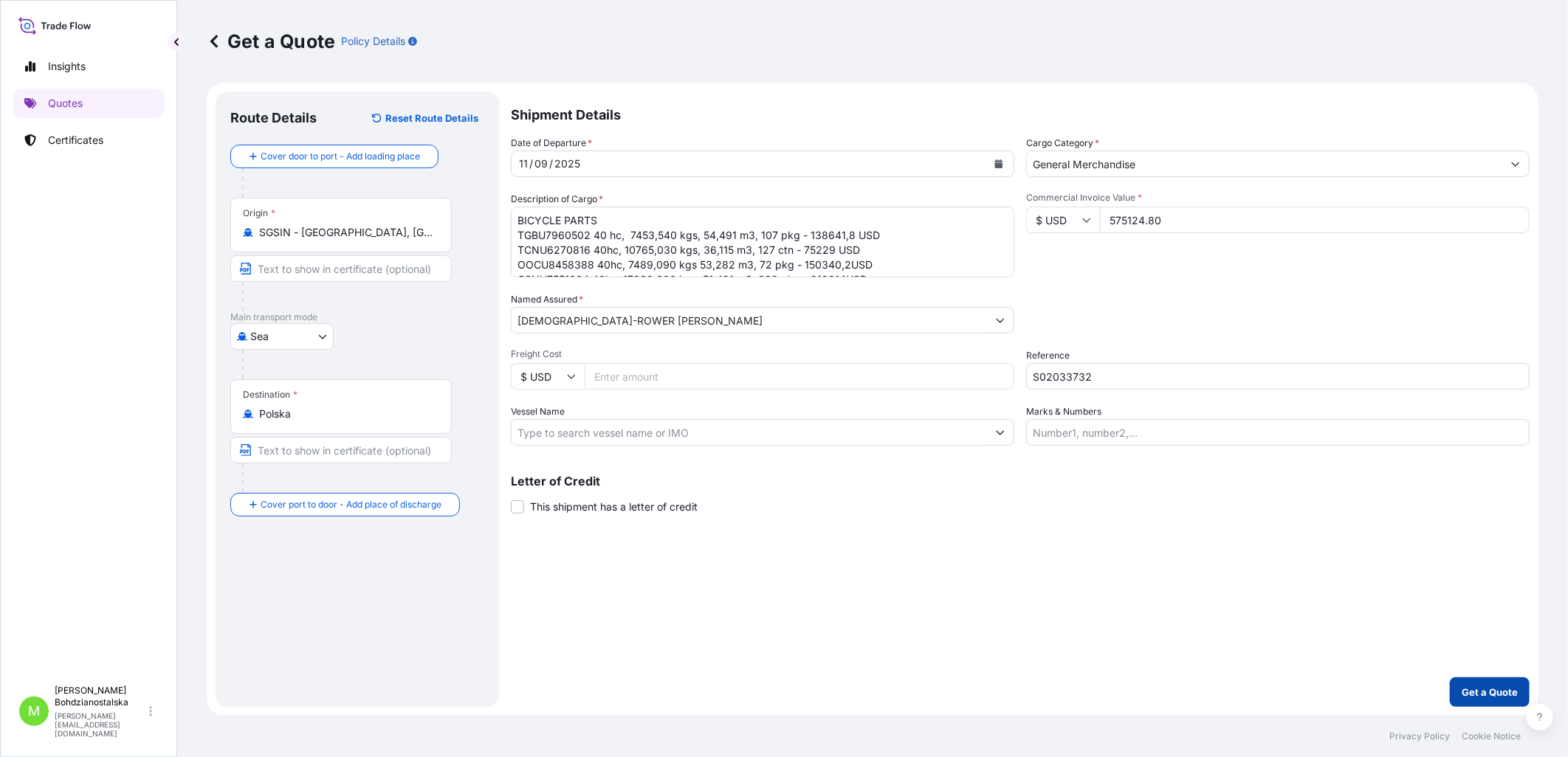
click at [1251, 686] on p "Get a Quote" at bounding box center [1490, 692] width 56 height 15
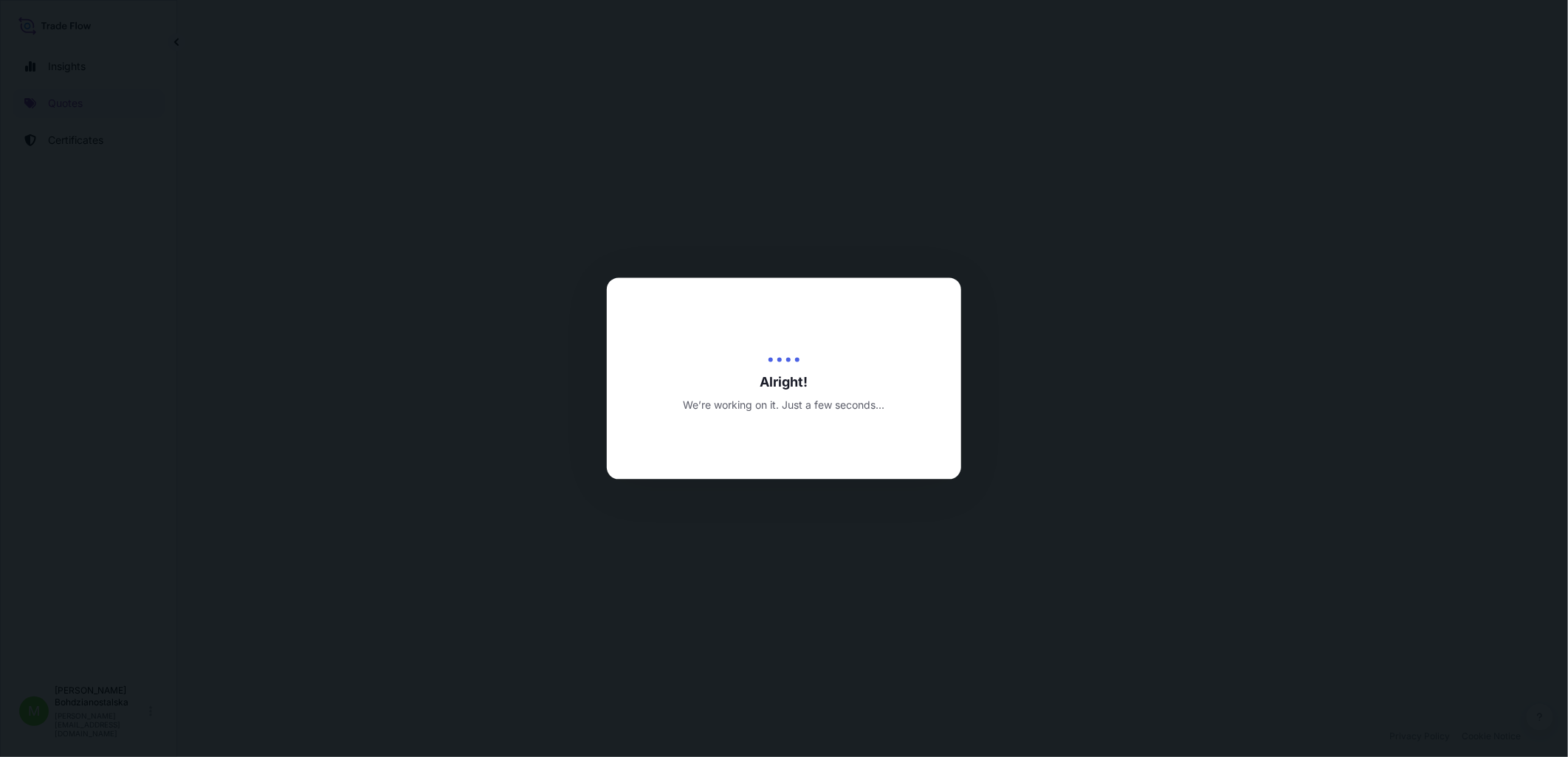
select select "Sea"
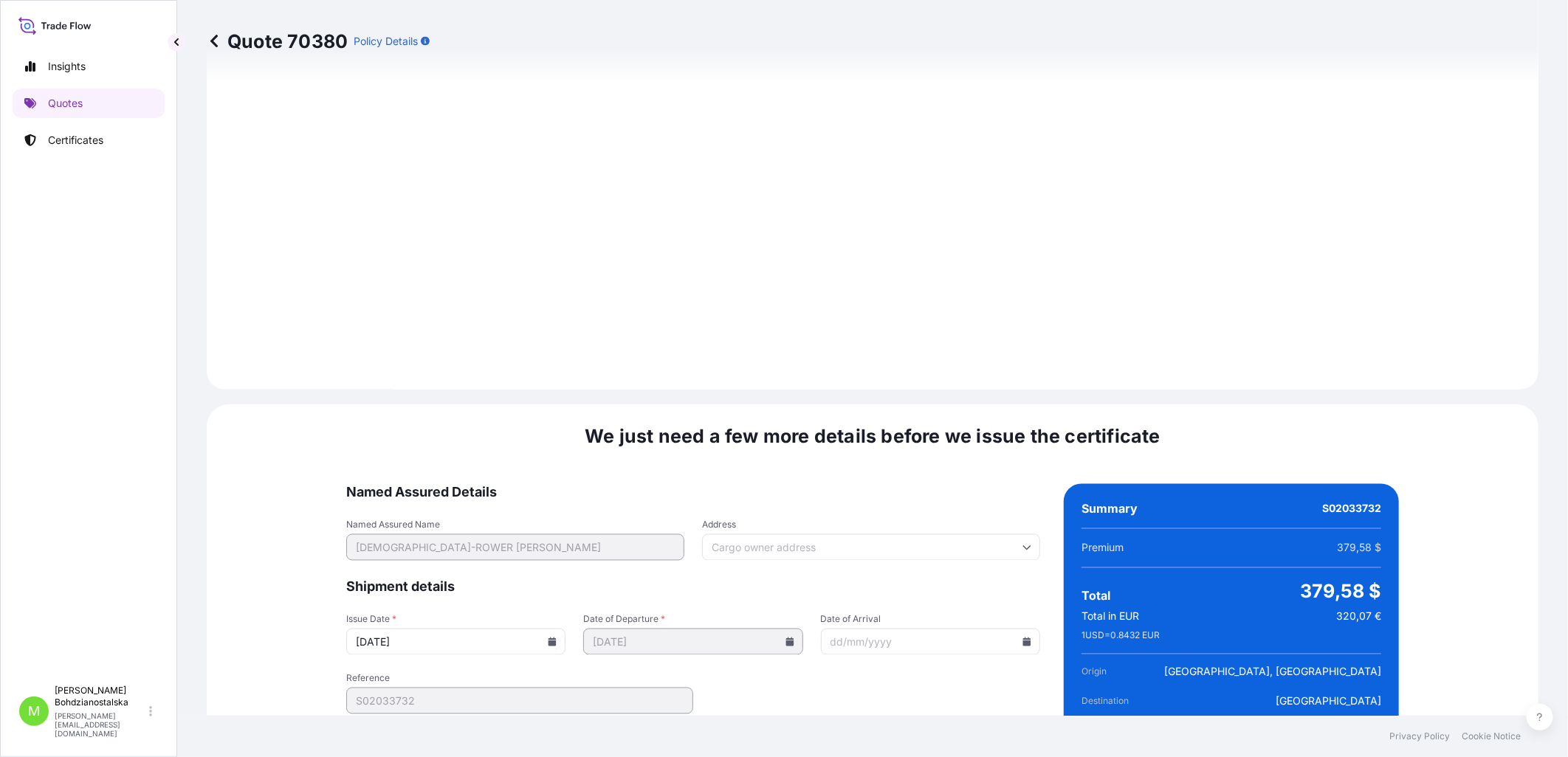
scroll to position [1494, 0]
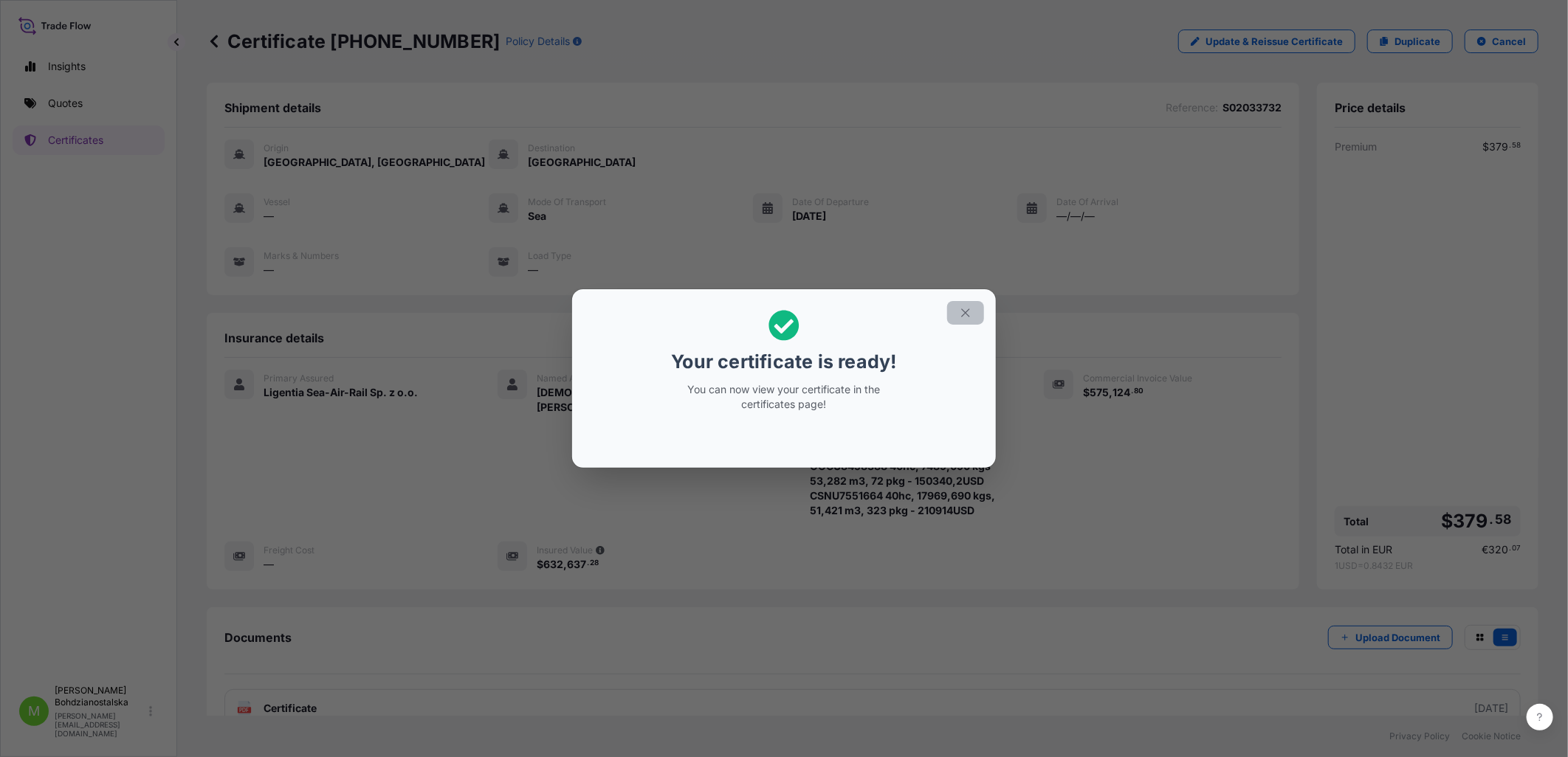
click at [964, 312] on icon "button" at bounding box center [965, 313] width 8 height 8
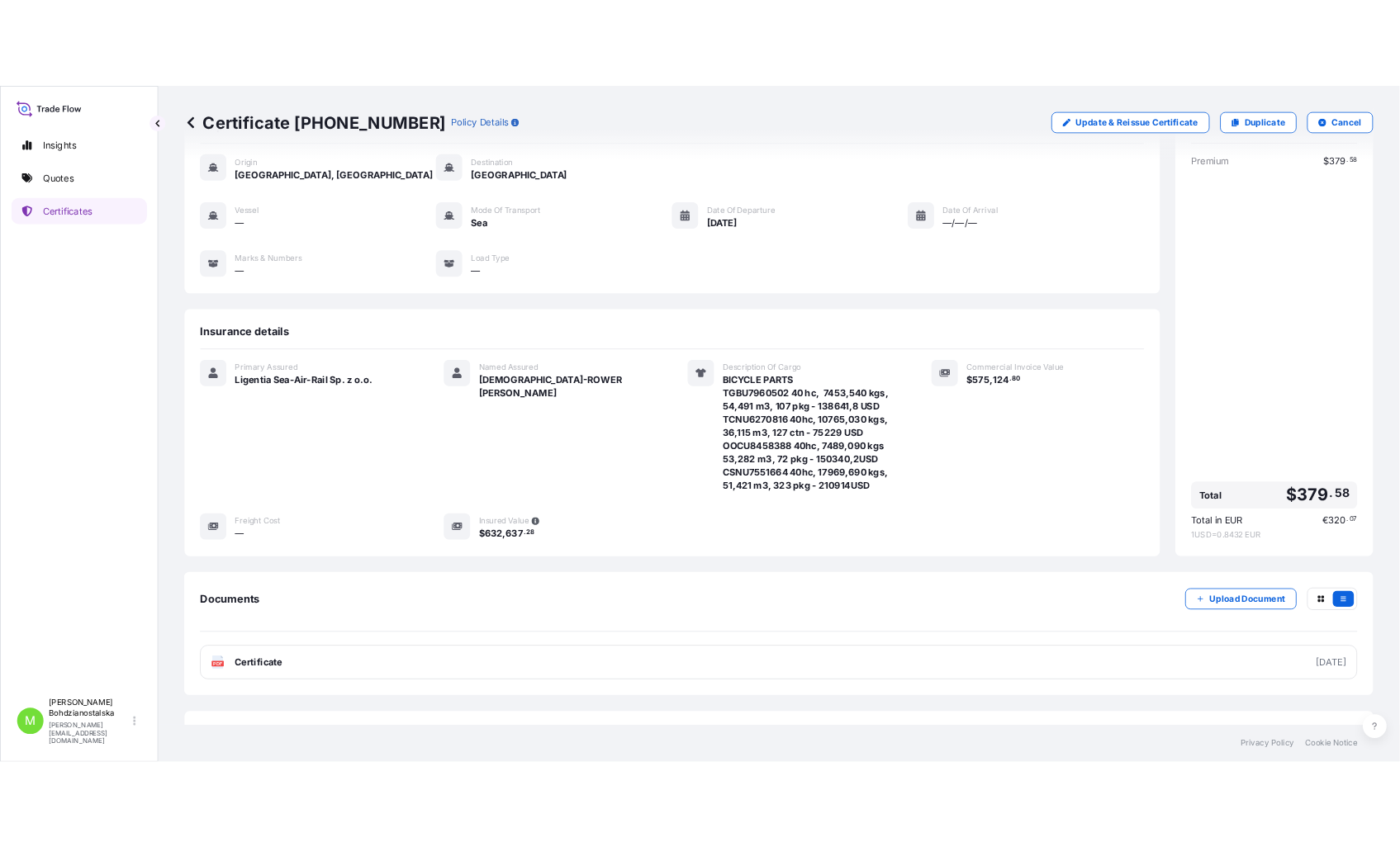
scroll to position [107, 0]
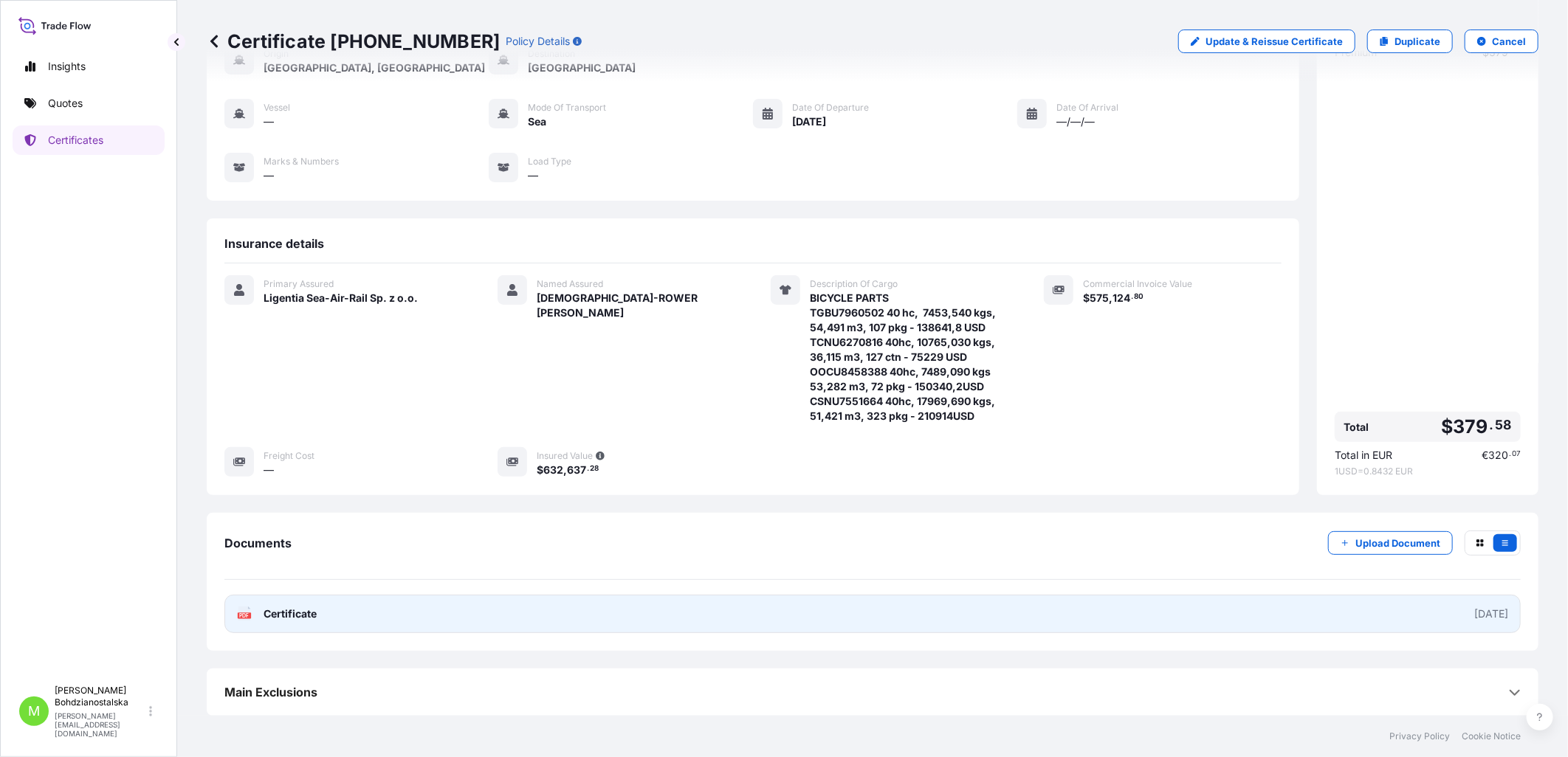
click at [1164, 614] on link "PDF Certificate [DATE]" at bounding box center [873, 614] width 1296 height 38
